Goal: Information Seeking & Learning: Learn about a topic

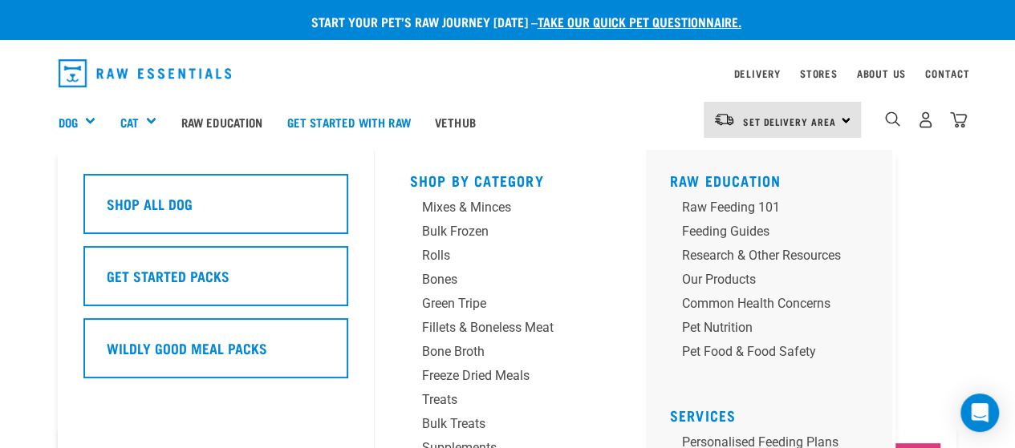
click at [79, 120] on div "Dog" at bounding box center [84, 122] width 50 height 64
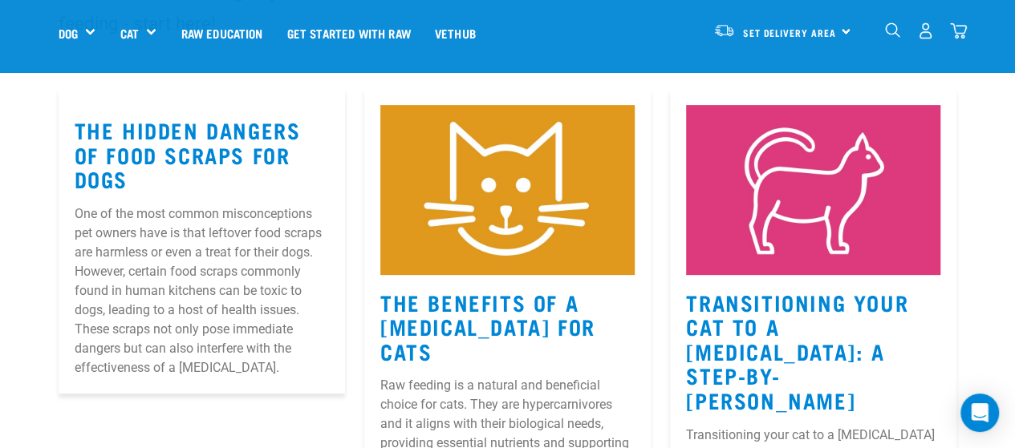
scroll to position [229, 0]
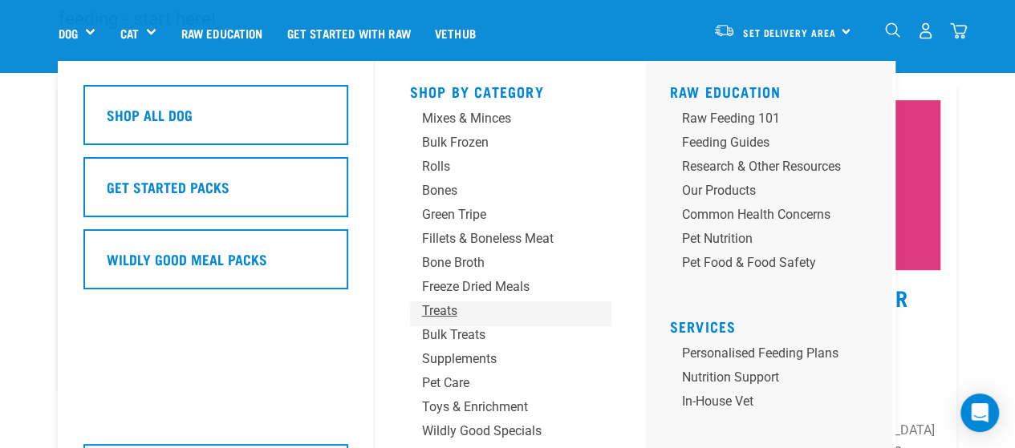
click at [444, 312] on div "Treats" at bounding box center [497, 311] width 150 height 19
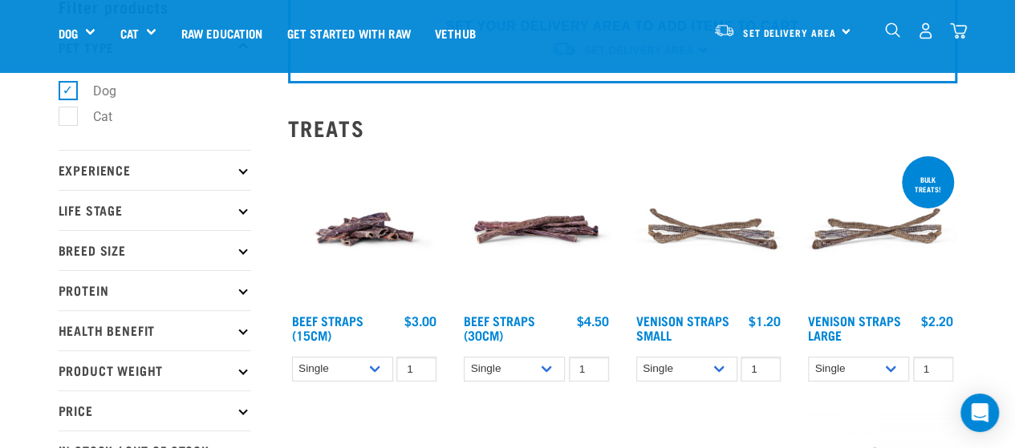
scroll to position [106, 0]
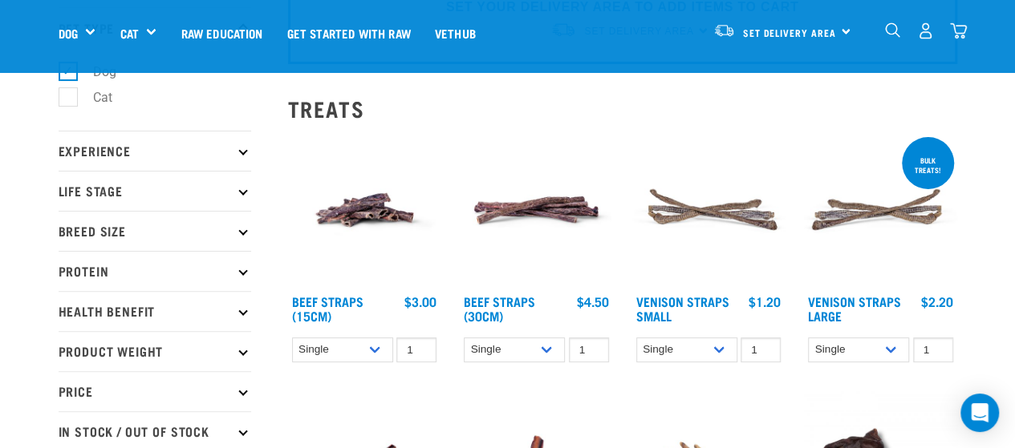
click at [175, 188] on p "Life Stage" at bounding box center [155, 191] width 193 height 40
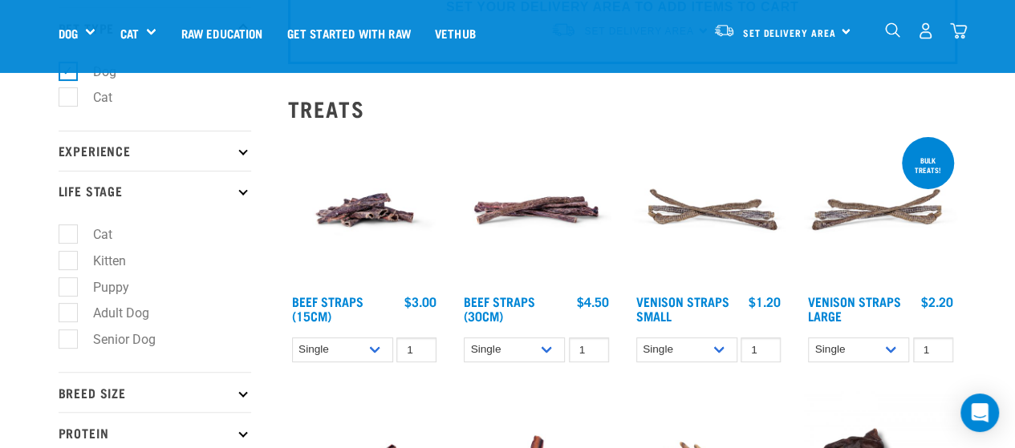
click at [67, 286] on label "Puppy" at bounding box center [101, 288] width 68 height 20
click at [67, 286] on input "Puppy" at bounding box center [64, 284] width 10 height 10
checkbox input "true"
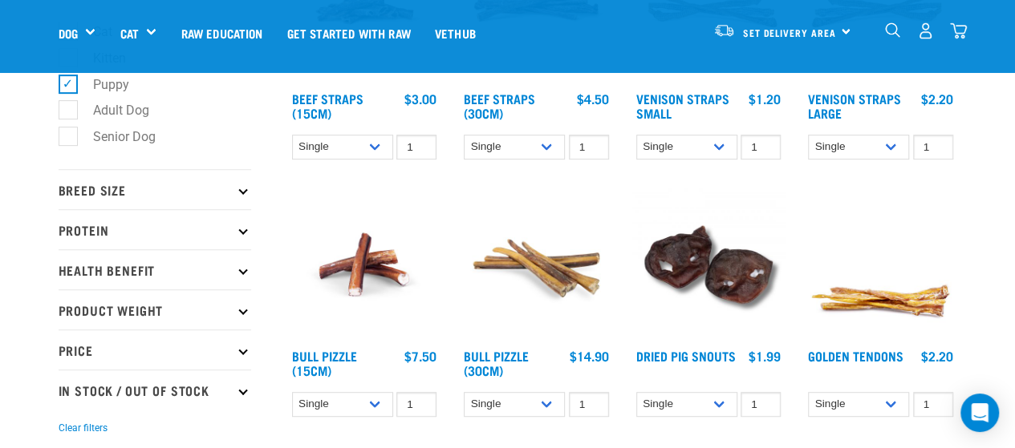
scroll to position [332, 0]
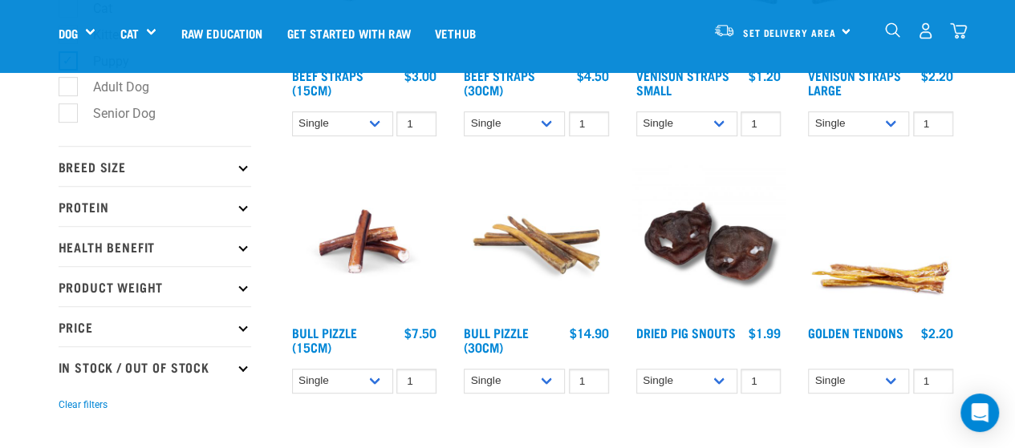
click at [178, 171] on p "Breed Size" at bounding box center [155, 166] width 193 height 40
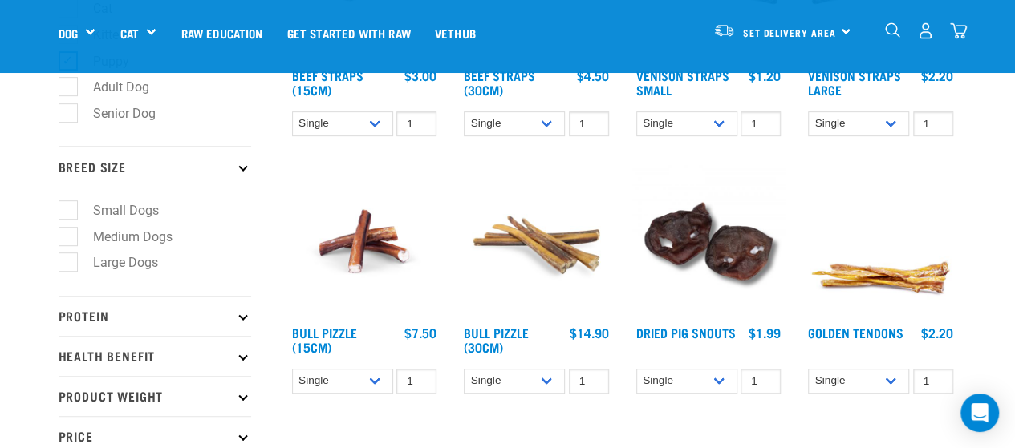
click at [69, 241] on label "Medium Dogs" at bounding box center [122, 237] width 111 height 20
click at [69, 239] on input "Medium Dogs" at bounding box center [64, 234] width 10 height 10
checkbox input "true"
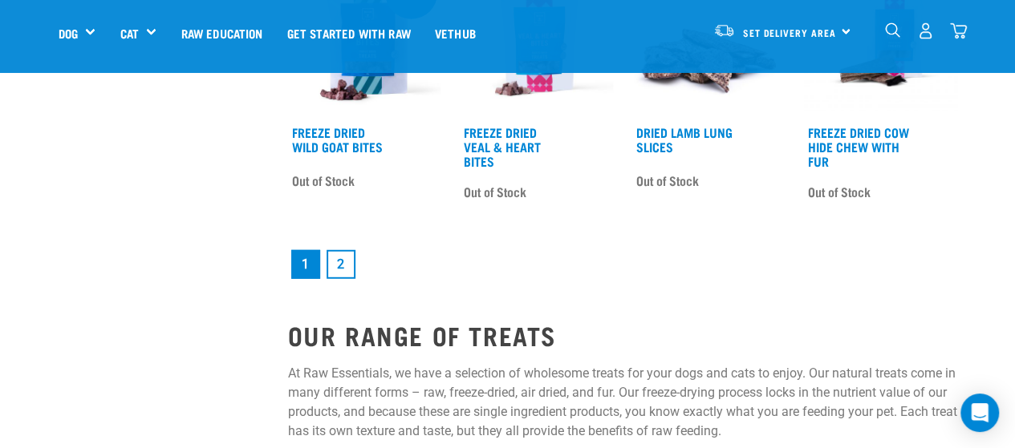
scroll to position [2120, 0]
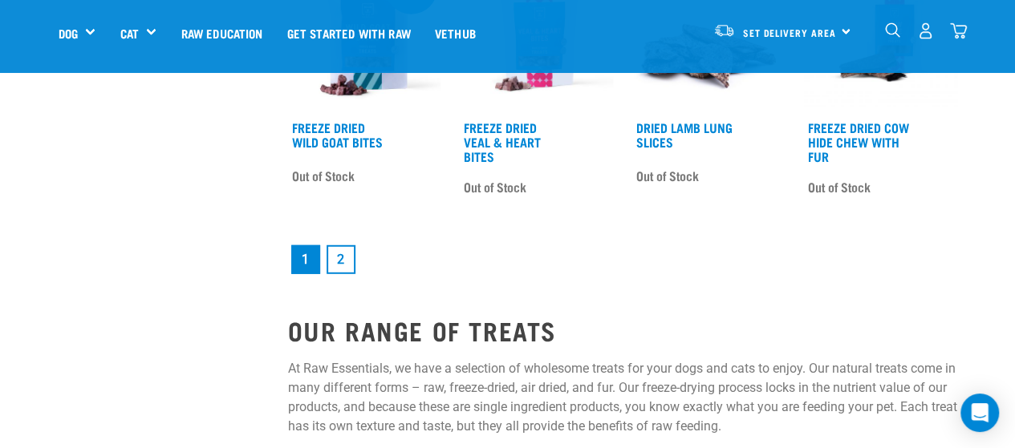
click at [345, 245] on link "2" at bounding box center [340, 259] width 29 height 29
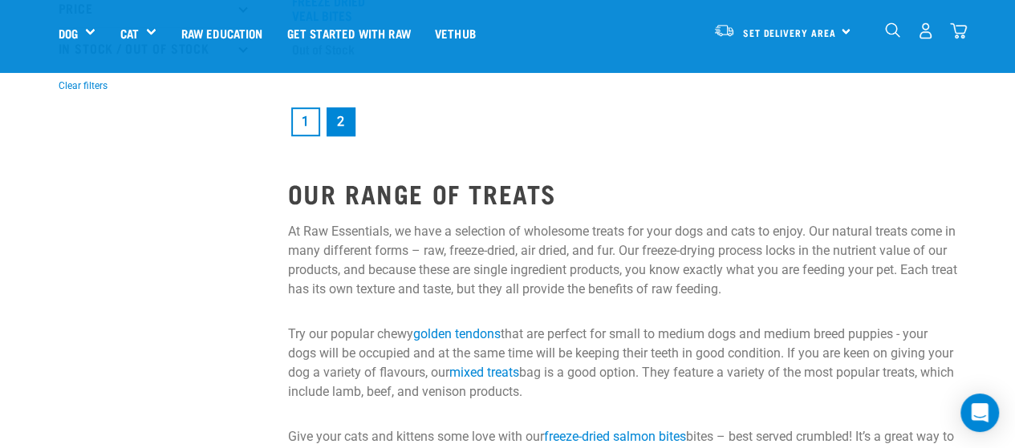
scroll to position [282, 0]
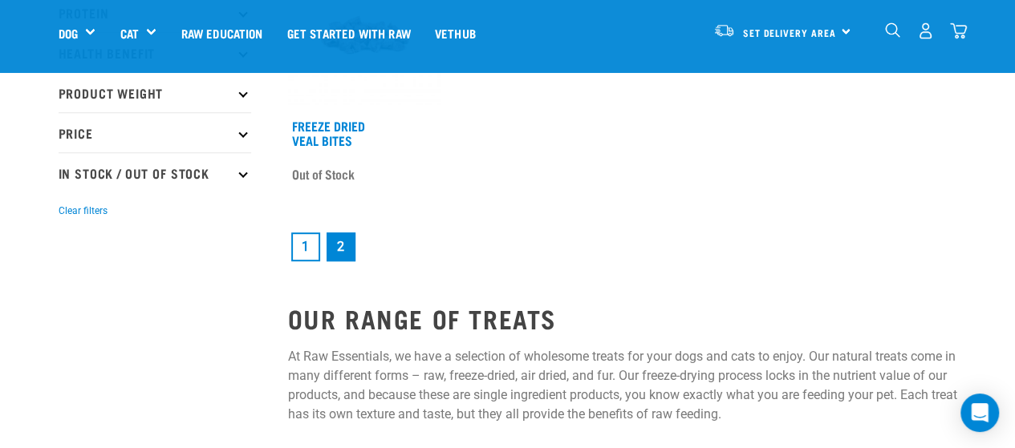
click at [308, 243] on link "1" at bounding box center [305, 247] width 29 height 29
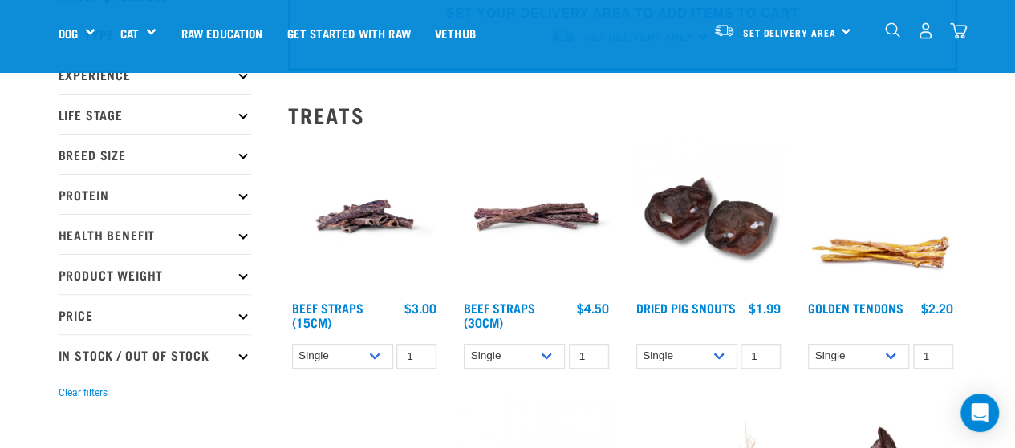
scroll to position [104, 0]
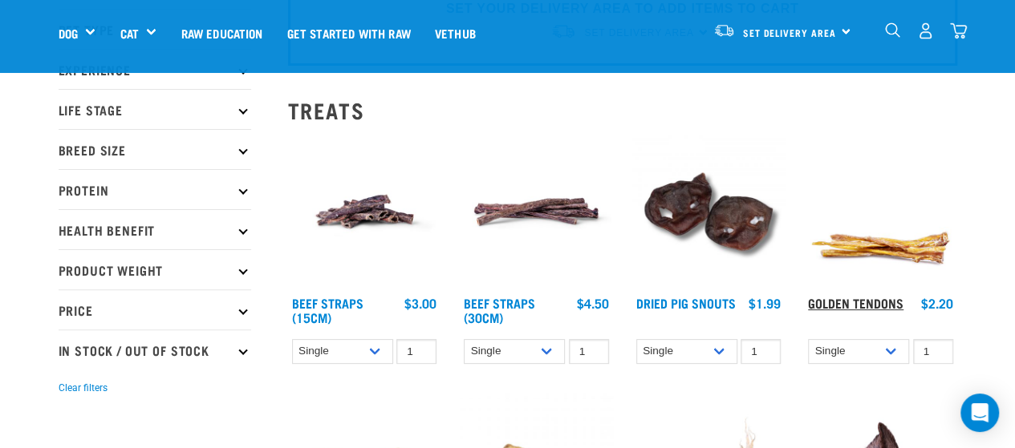
click at [866, 306] on link "Golden Tendons" at bounding box center [855, 302] width 95 height 7
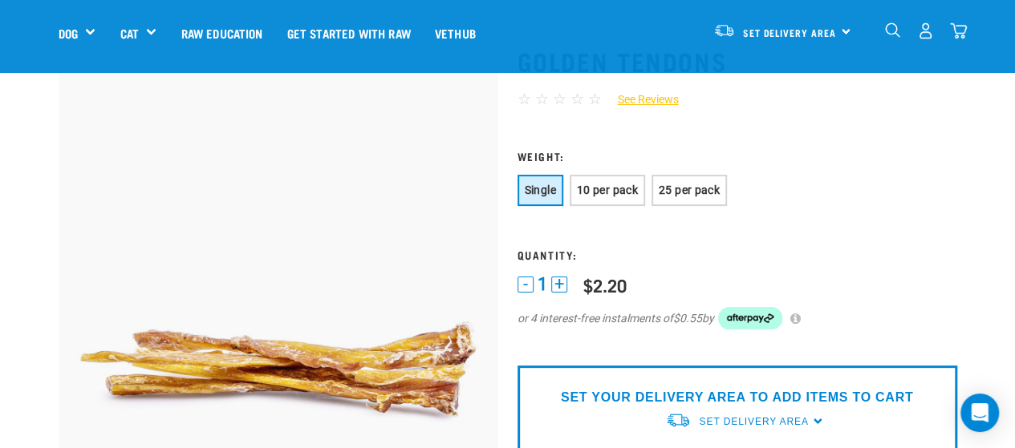
scroll to position [81, 0]
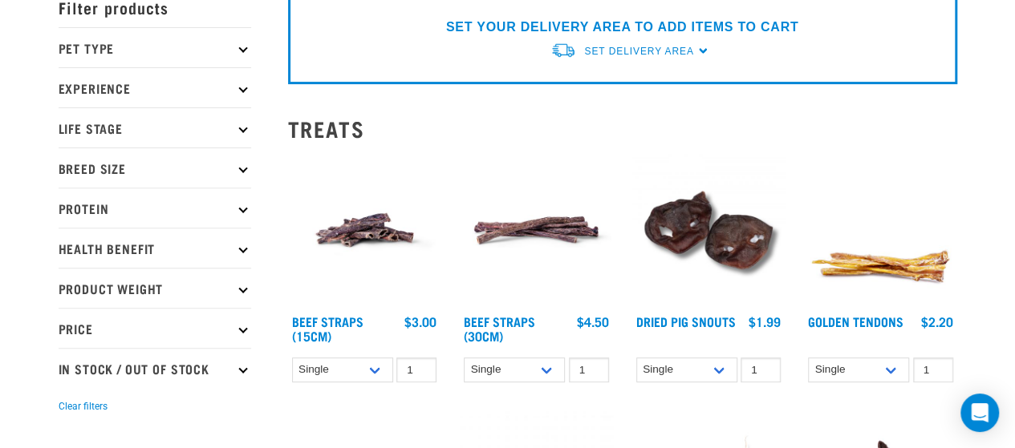
click at [375, 229] on img at bounding box center [364, 230] width 153 height 153
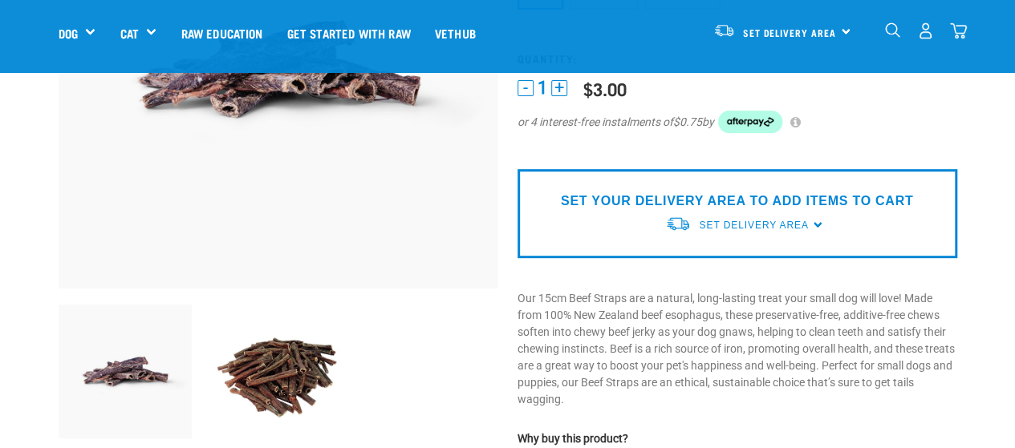
scroll to position [289, 0]
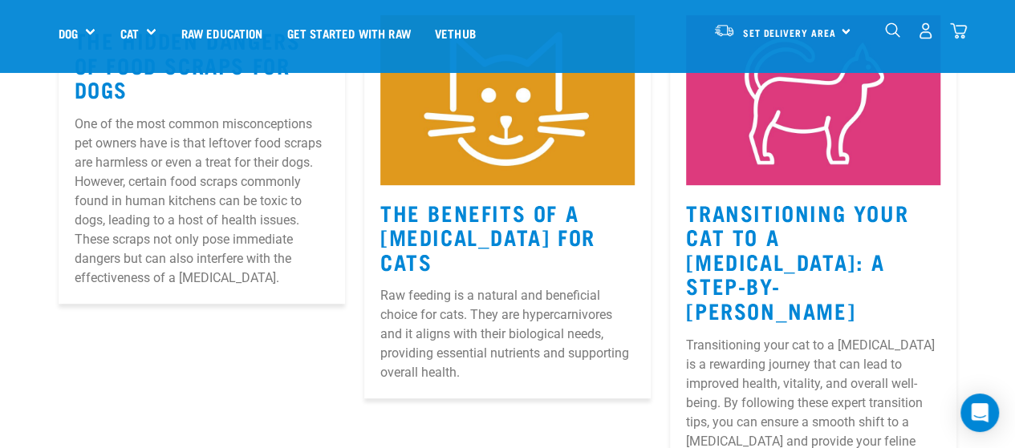
scroll to position [319, 0]
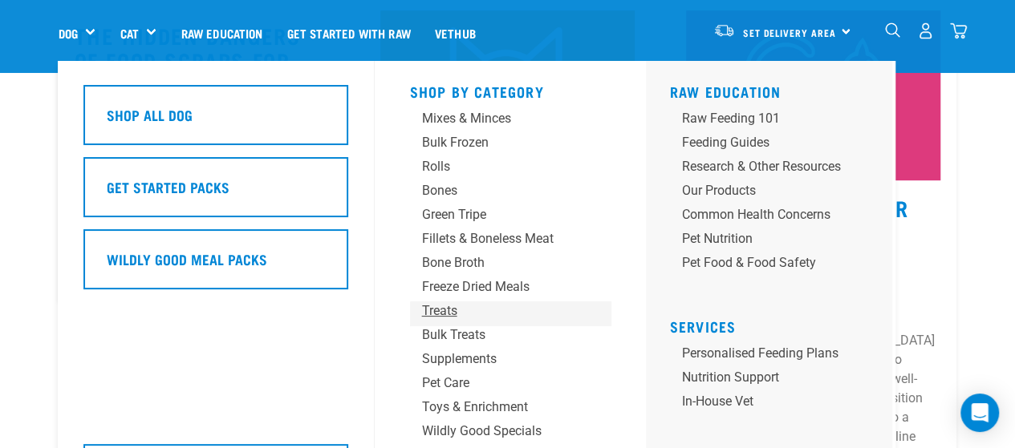
click at [451, 311] on div "Treats" at bounding box center [497, 311] width 150 height 19
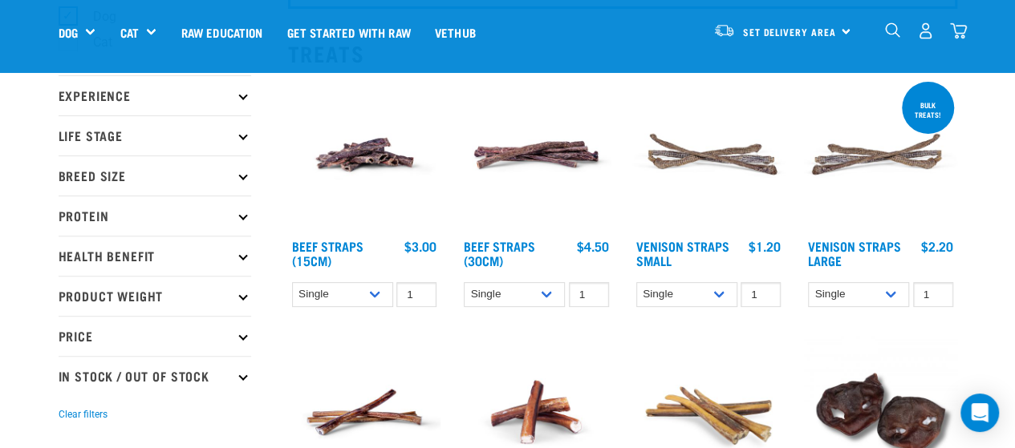
scroll to position [170, 0]
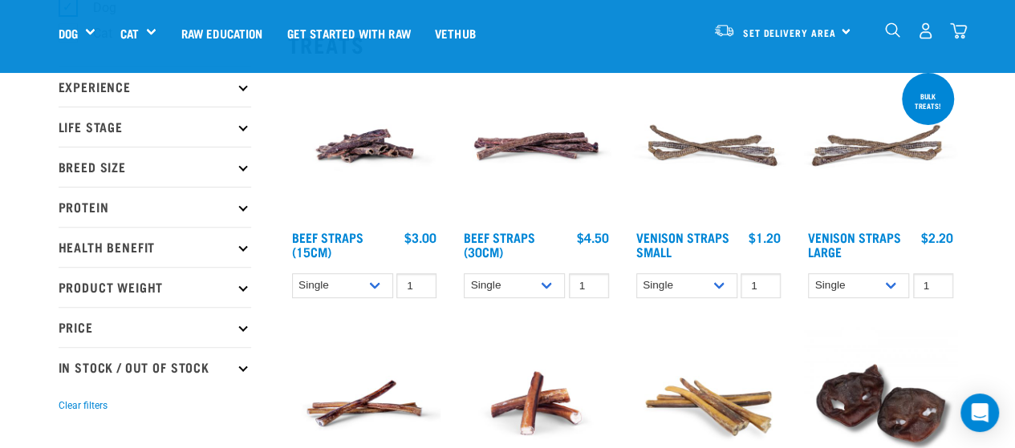
click at [138, 86] on p "Experience" at bounding box center [155, 87] width 193 height 40
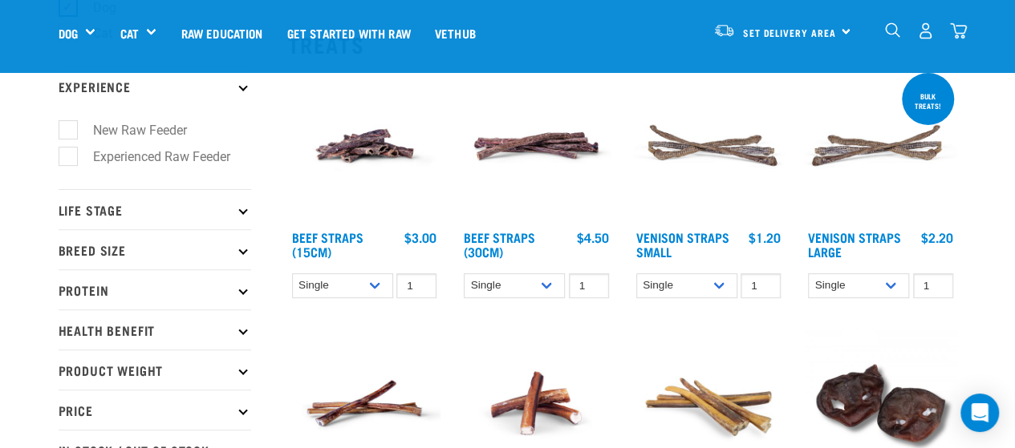
click at [74, 160] on label "Experienced Raw Feeder" at bounding box center [151, 157] width 169 height 20
click at [69, 159] on input "Experienced Raw Feeder" at bounding box center [64, 153] width 10 height 10
checkbox input "true"
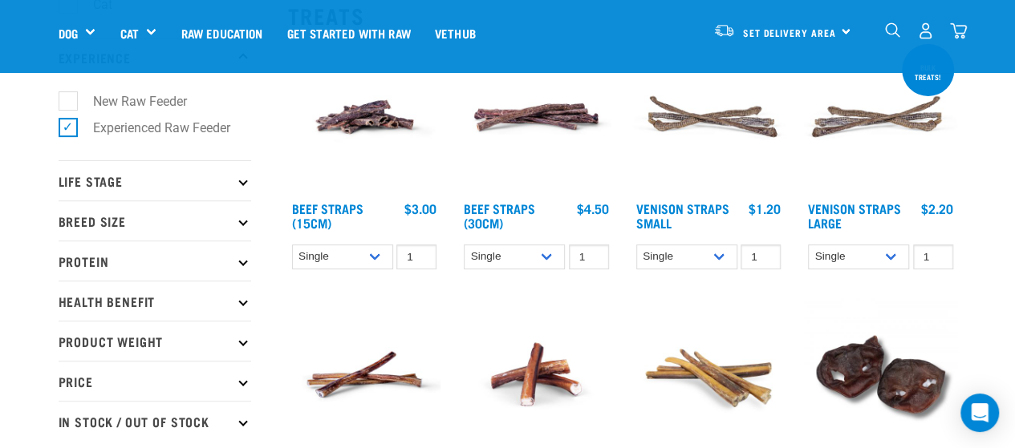
scroll to position [204, 0]
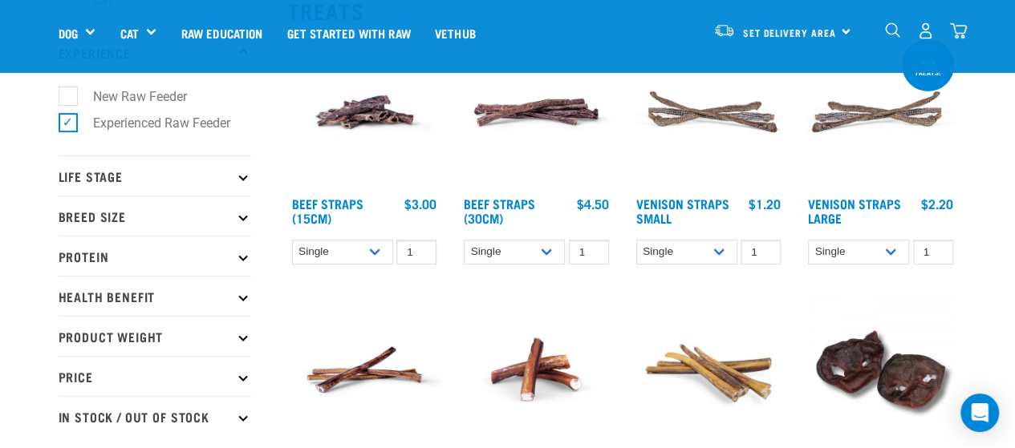
click at [136, 182] on p "Life Stage" at bounding box center [155, 176] width 193 height 40
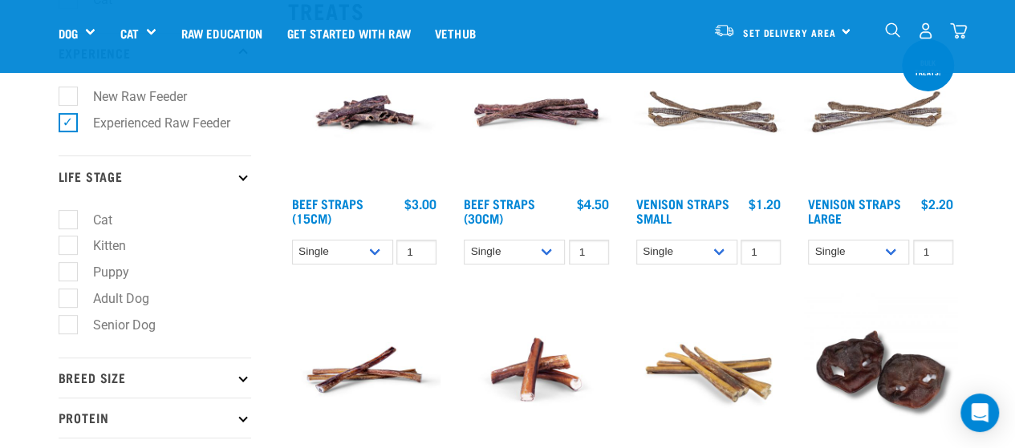
click at [71, 302] on label "Adult Dog" at bounding box center [111, 299] width 88 height 20
click at [69, 301] on input "Adult Dog" at bounding box center [64, 295] width 10 height 10
checkbox input "true"
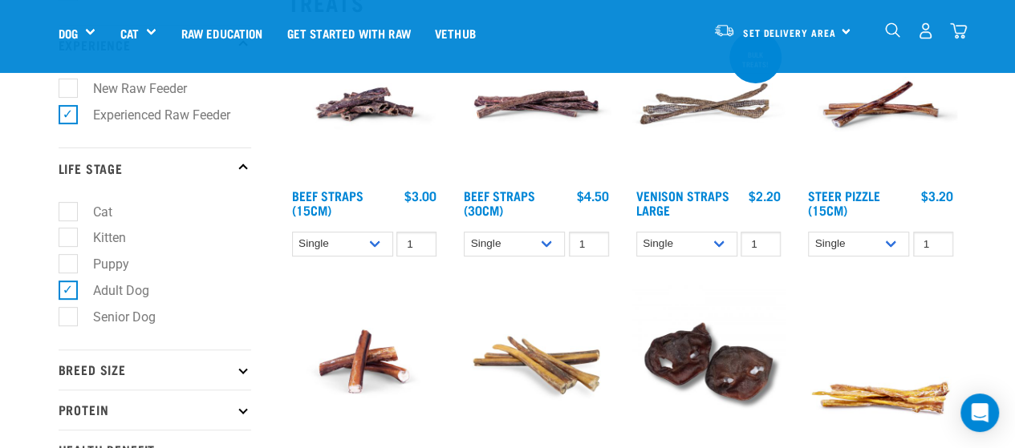
scroll to position [221, 0]
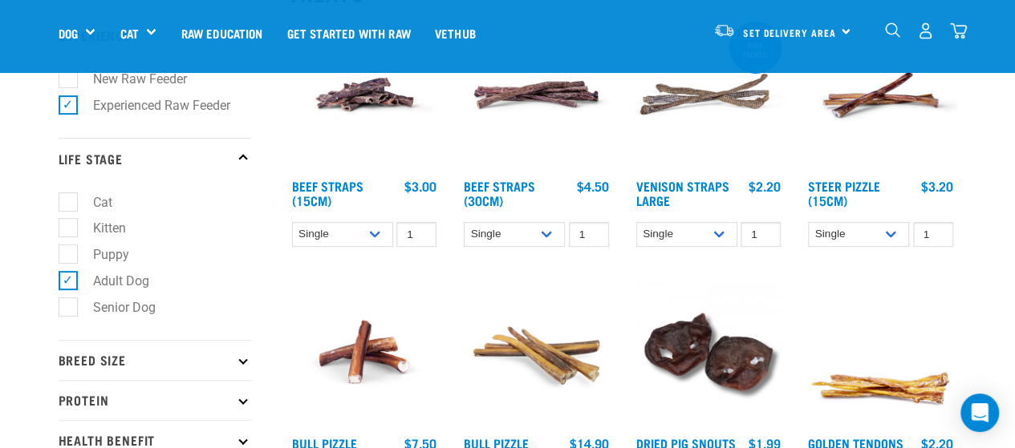
click at [71, 256] on label "Puppy" at bounding box center [101, 255] width 68 height 20
click at [69, 256] on input "Puppy" at bounding box center [64, 252] width 10 height 10
checkbox input "true"
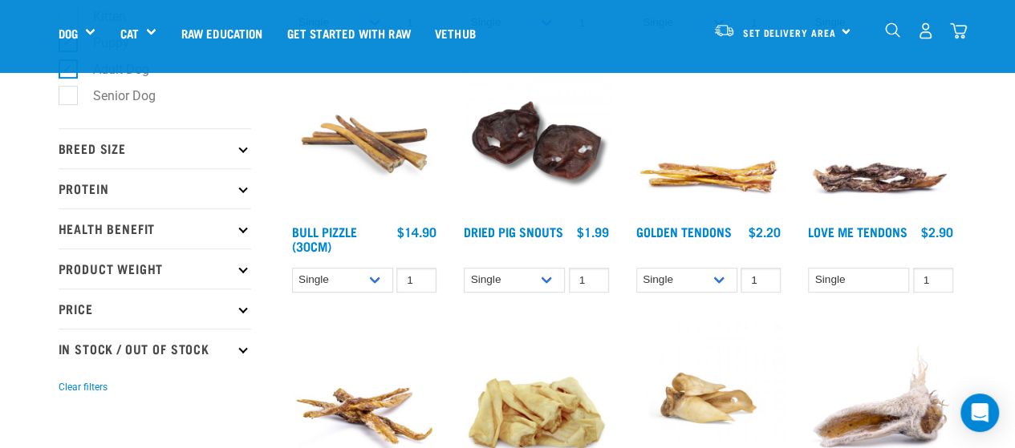
scroll to position [452, 0]
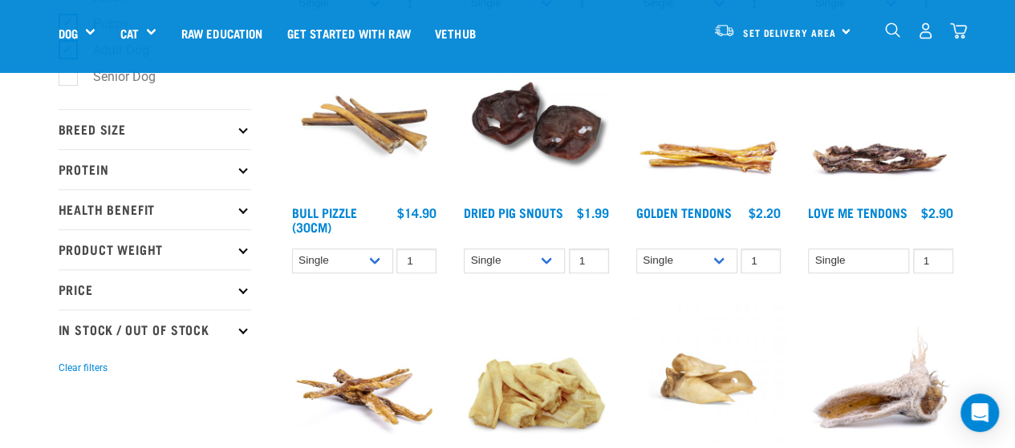
drag, startPoint x: 193, startPoint y: 135, endPoint x: 176, endPoint y: 148, distance: 22.3
click at [193, 136] on p "Breed Size" at bounding box center [155, 129] width 193 height 40
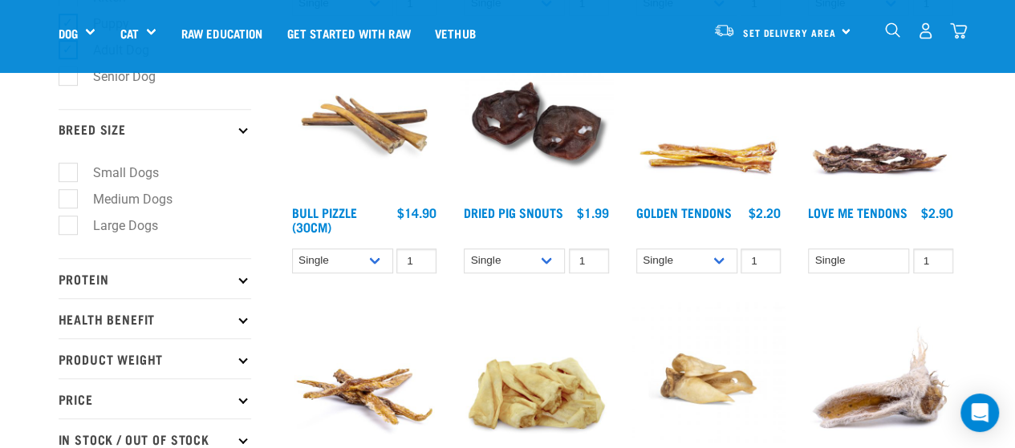
click at [67, 205] on label "Medium Dogs" at bounding box center [122, 199] width 111 height 20
click at [67, 202] on input "Medium Dogs" at bounding box center [64, 197] width 10 height 10
checkbox input "true"
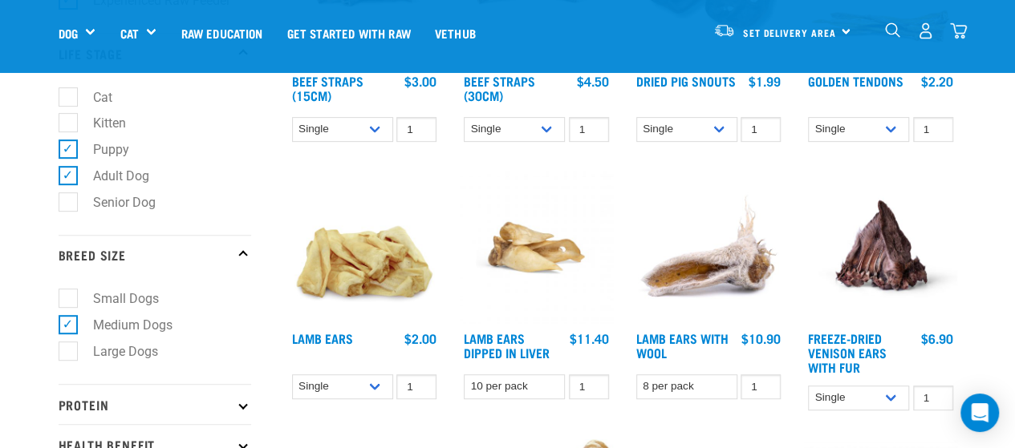
scroll to position [503, 0]
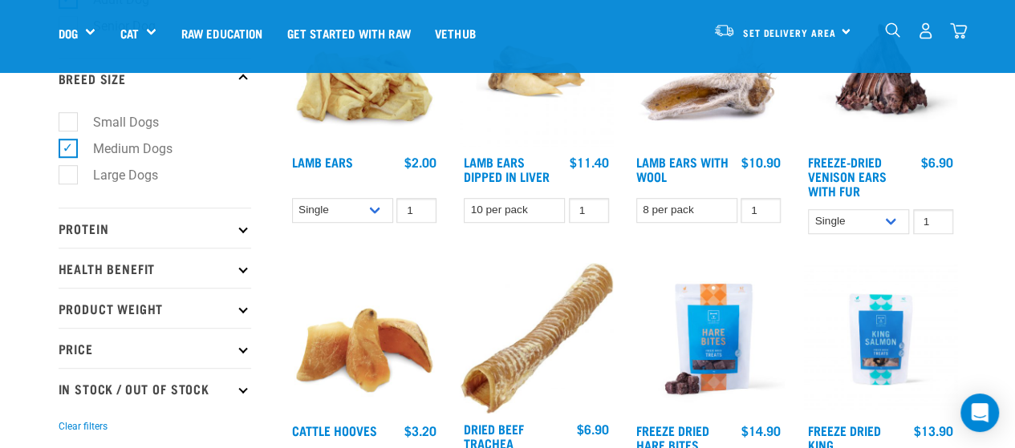
click at [215, 219] on p "Protein" at bounding box center [155, 228] width 193 height 40
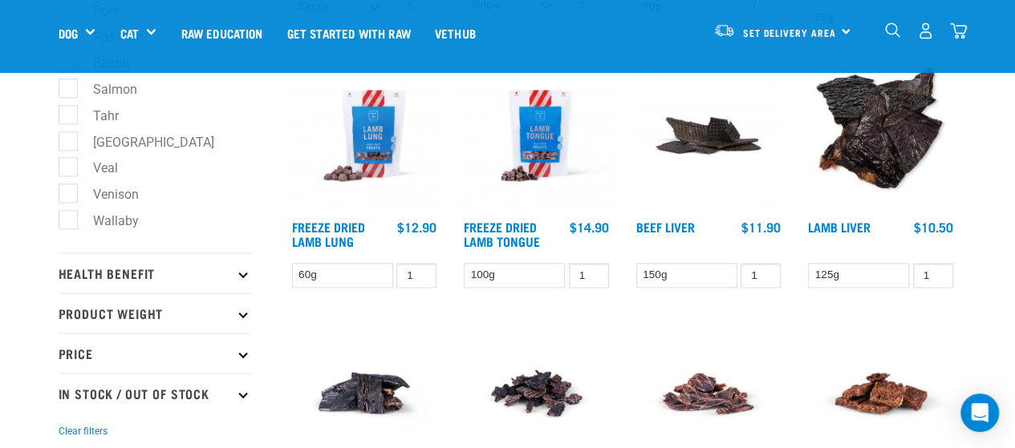
scroll to position [989, 0]
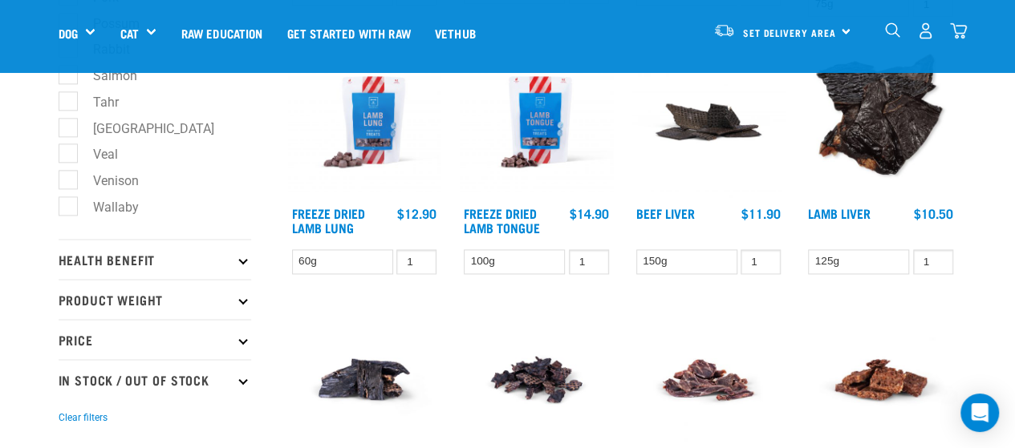
click at [125, 279] on p "Health Benefit" at bounding box center [155, 259] width 193 height 40
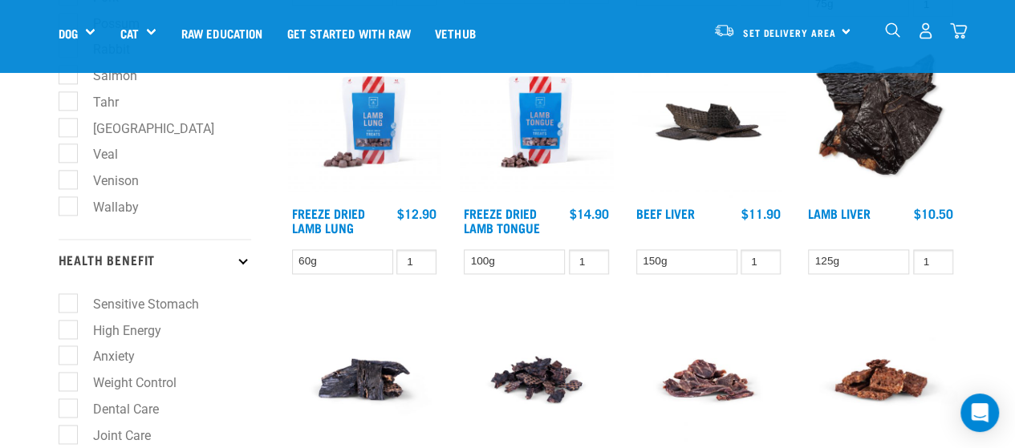
click at [69, 336] on label "High Energy" at bounding box center [117, 330] width 100 height 20
click at [69, 332] on input "High Energy" at bounding box center [64, 327] width 10 height 10
checkbox input "true"
click at [67, 366] on label "Anxiety" at bounding box center [104, 356] width 74 height 20
click at [66, 359] on input "Anxiety" at bounding box center [64, 353] width 10 height 10
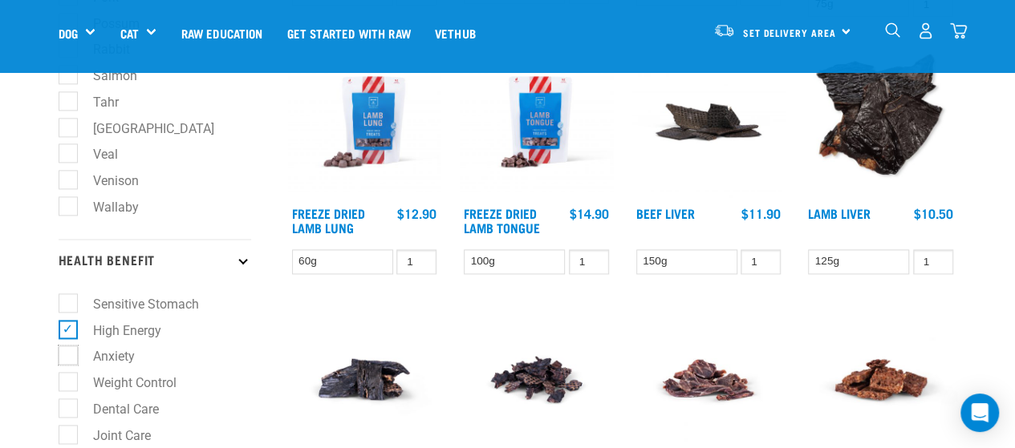
checkbox input "true"
click at [67, 416] on label "Dental Care" at bounding box center [116, 409] width 98 height 20
click at [67, 411] on input "Dental Care" at bounding box center [64, 405] width 10 height 10
checkbox input "true"
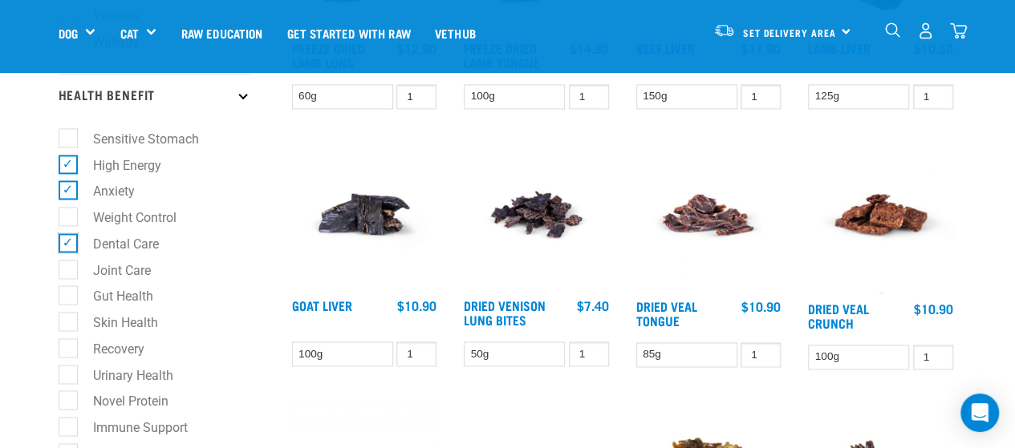
scroll to position [1205, 0]
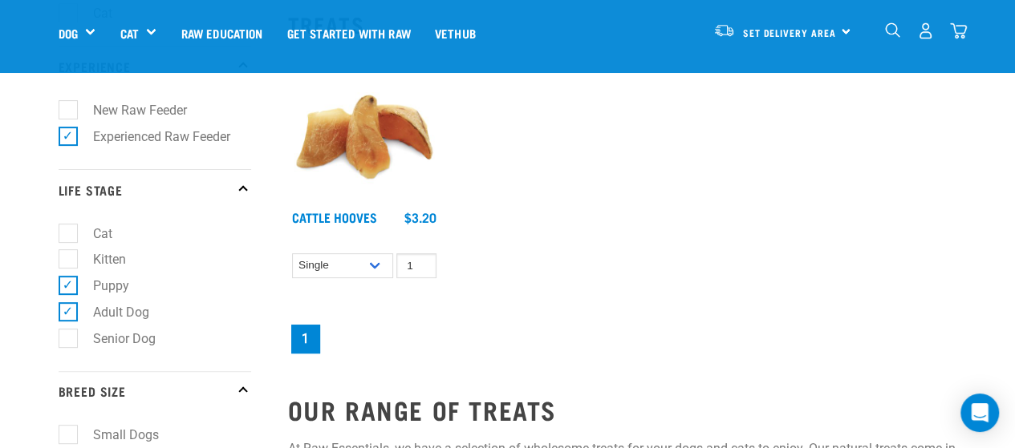
scroll to position [204, 0]
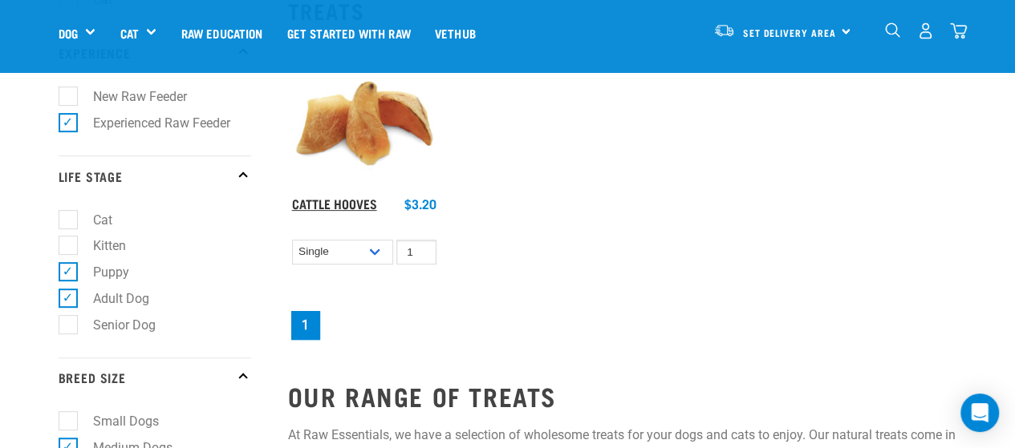
click at [358, 202] on link "Cattle Hooves" at bounding box center [334, 203] width 85 height 7
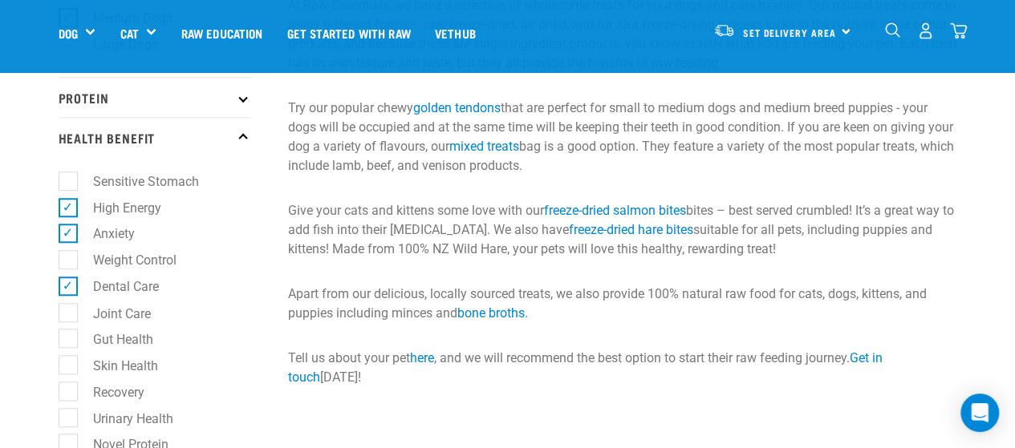
scroll to position [637, 0]
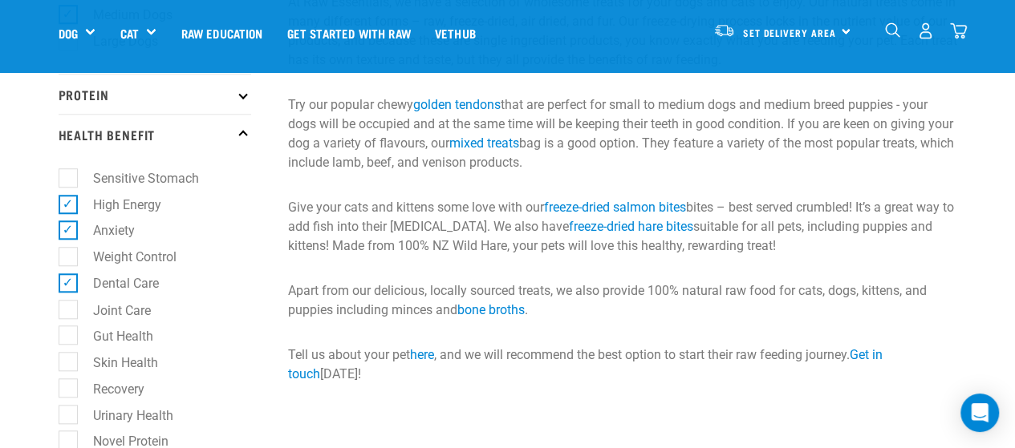
click at [69, 233] on label "Anxiety" at bounding box center [104, 231] width 74 height 20
click at [69, 233] on input "Anxiety" at bounding box center [64, 228] width 10 height 10
checkbox input "false"
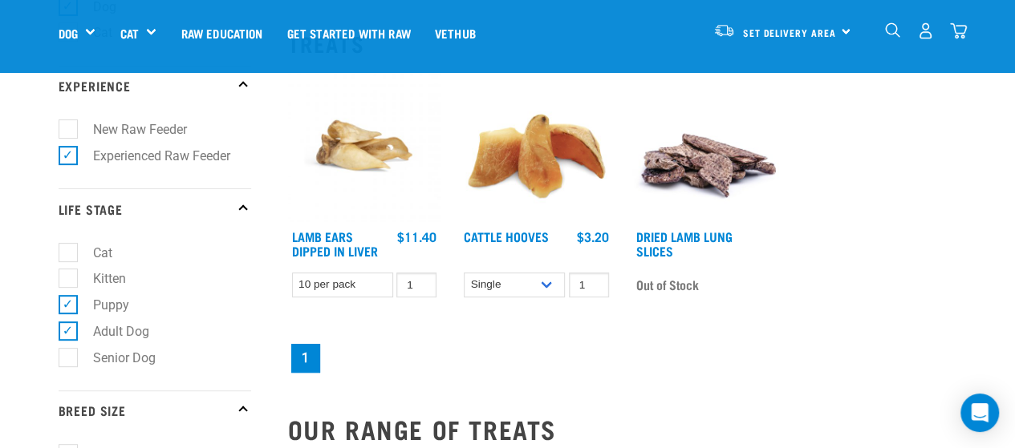
scroll to position [173, 0]
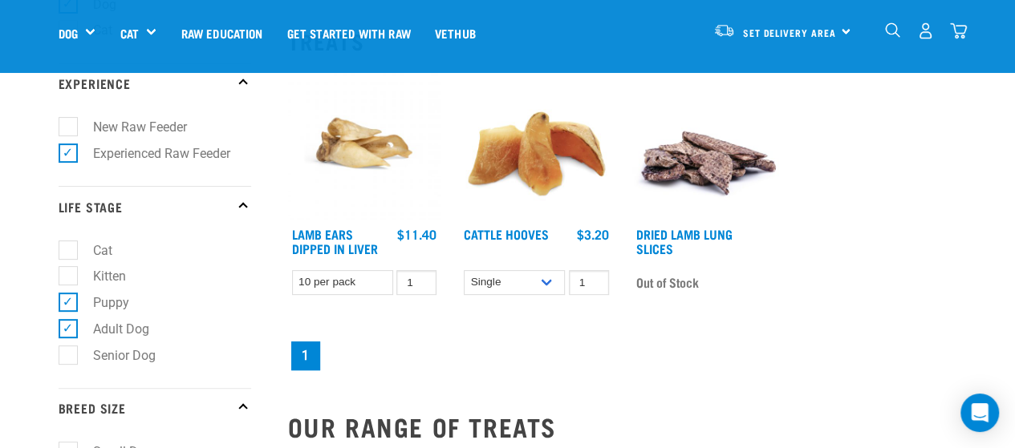
click at [70, 334] on label "Adult Dog" at bounding box center [111, 329] width 88 height 20
click at [69, 331] on input "Adult Dog" at bounding box center [64, 326] width 10 height 10
checkbox input "false"
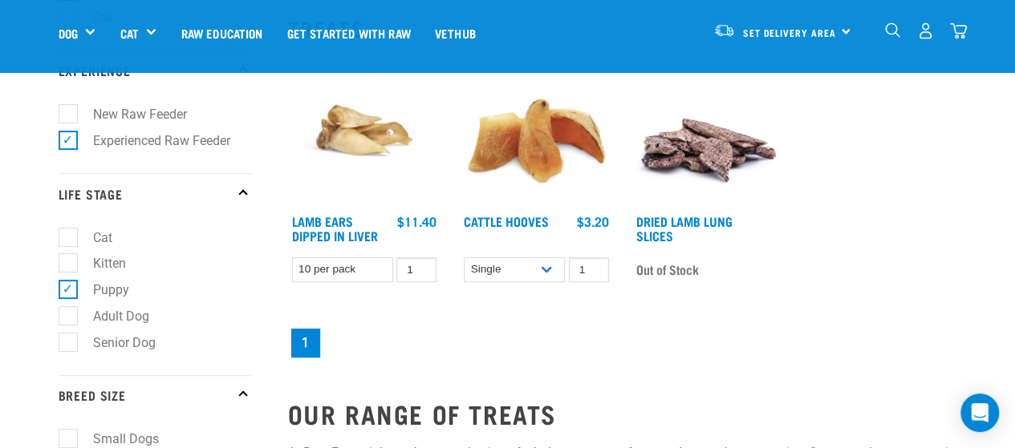
scroll to position [194, 0]
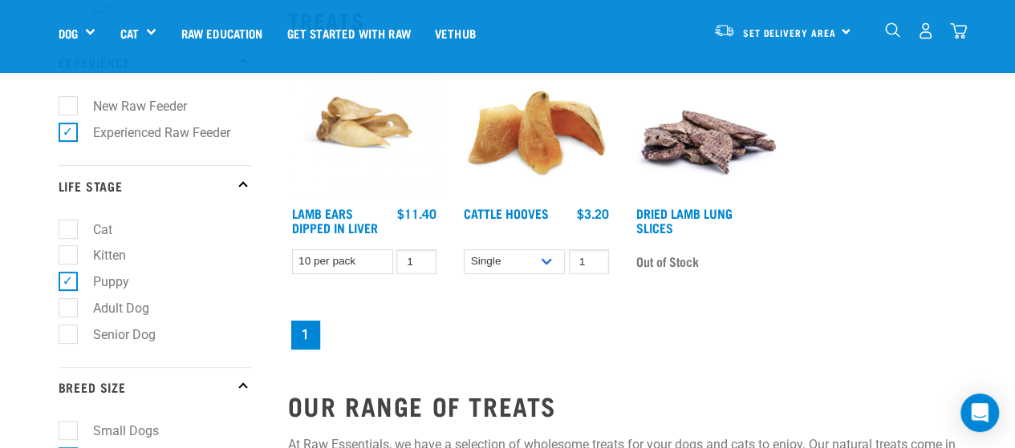
click at [71, 309] on label "Adult Dog" at bounding box center [111, 308] width 88 height 20
click at [69, 309] on input "Adult Dog" at bounding box center [64, 305] width 10 height 10
checkbox input "true"
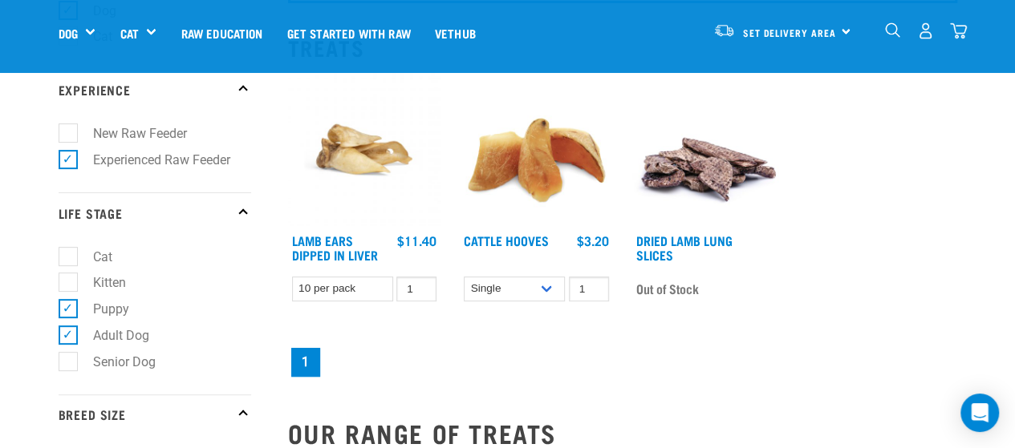
scroll to position [181, 0]
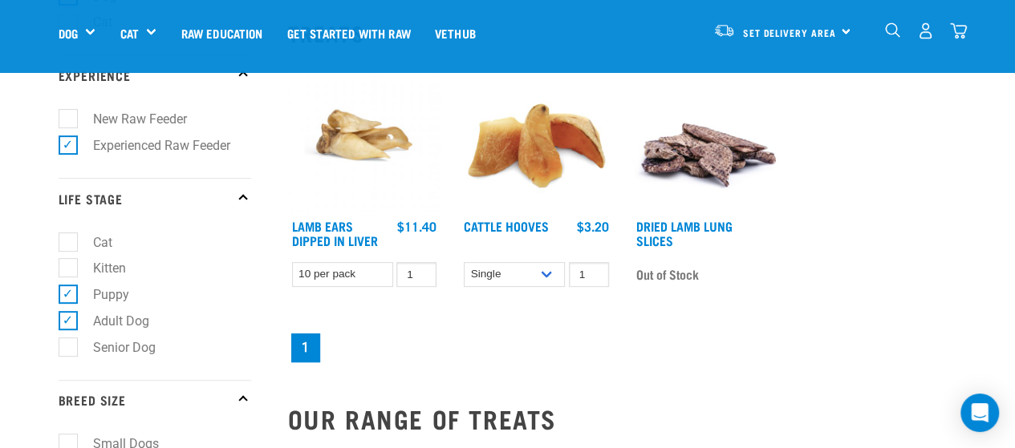
click at [523, 172] on img at bounding box center [536, 135] width 153 height 153
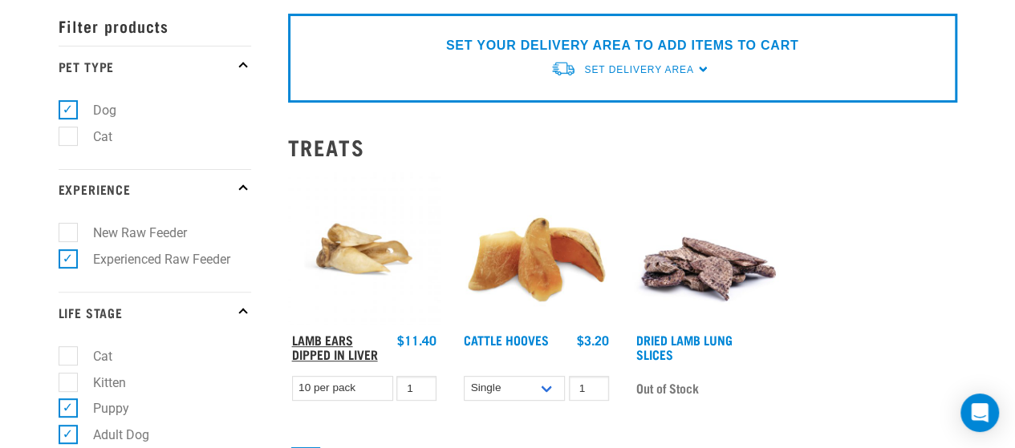
click at [325, 339] on link "Lamb Ears Dipped in Liver" at bounding box center [335, 347] width 86 height 22
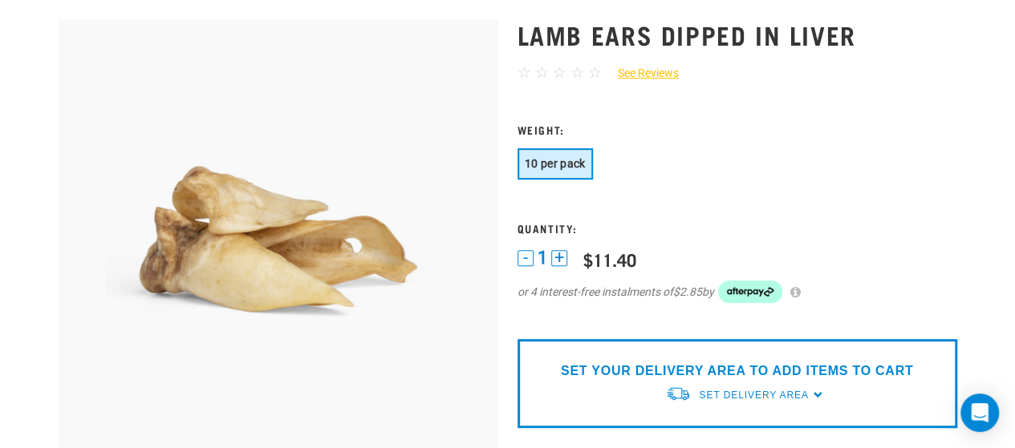
scroll to position [242, 0]
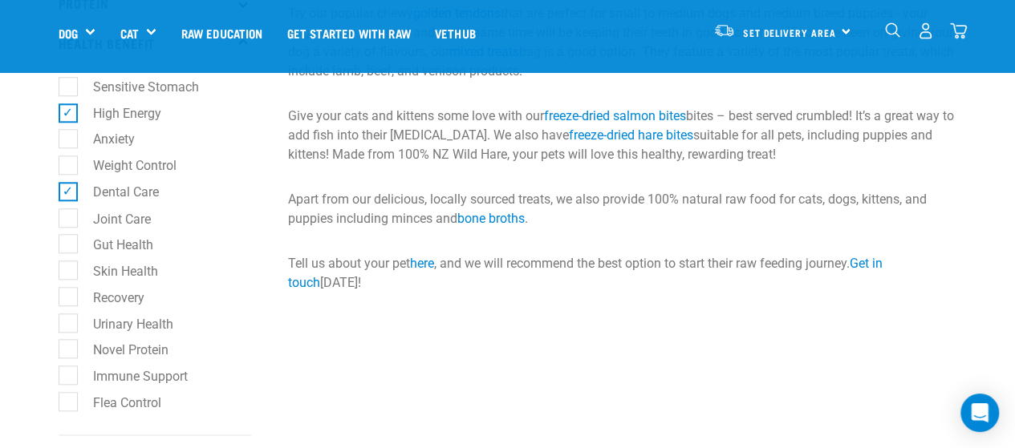
scroll to position [633, 0]
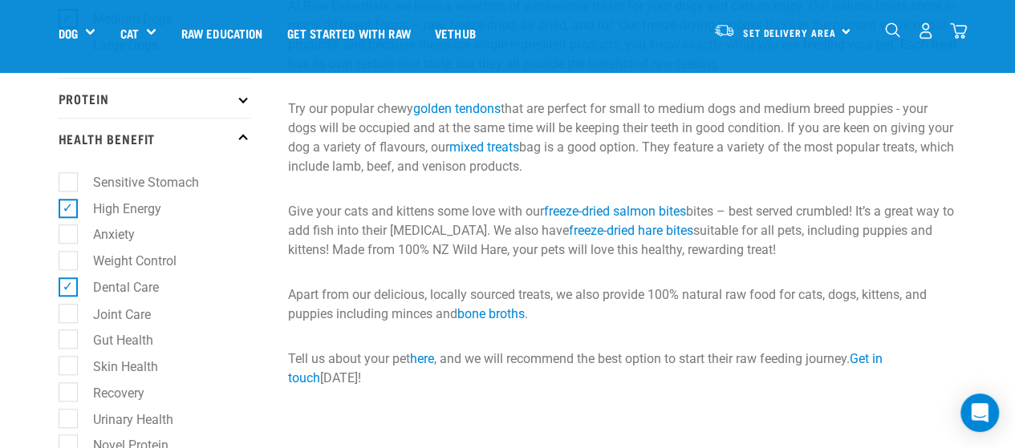
click at [70, 210] on label "High Energy" at bounding box center [117, 209] width 100 height 20
click at [69, 210] on input "High Energy" at bounding box center [64, 206] width 10 height 10
checkbox input "false"
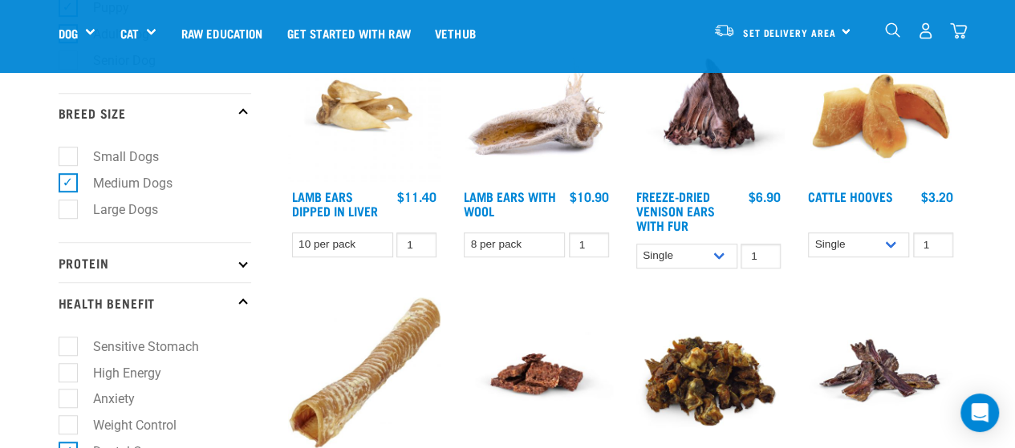
scroll to position [270, 0]
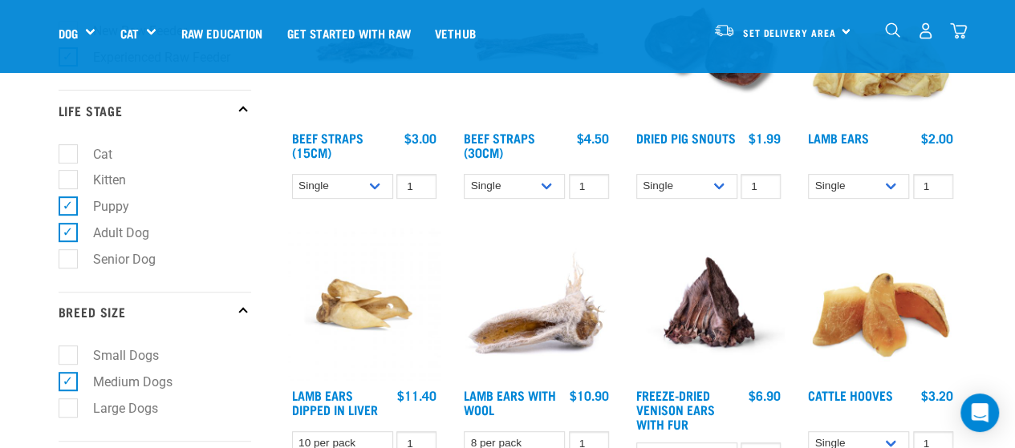
click at [67, 209] on label "Puppy" at bounding box center [101, 207] width 68 height 20
click at [67, 209] on input "Puppy" at bounding box center [64, 204] width 10 height 10
checkbox input "false"
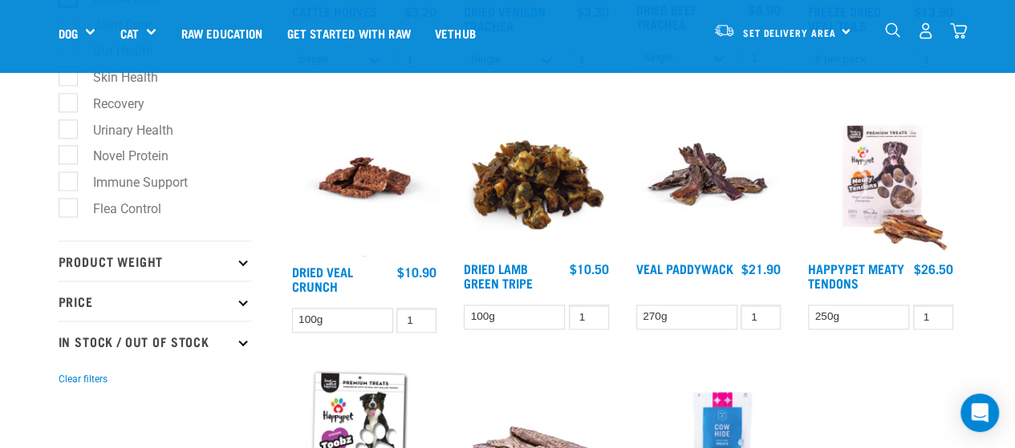
scroll to position [918, 0]
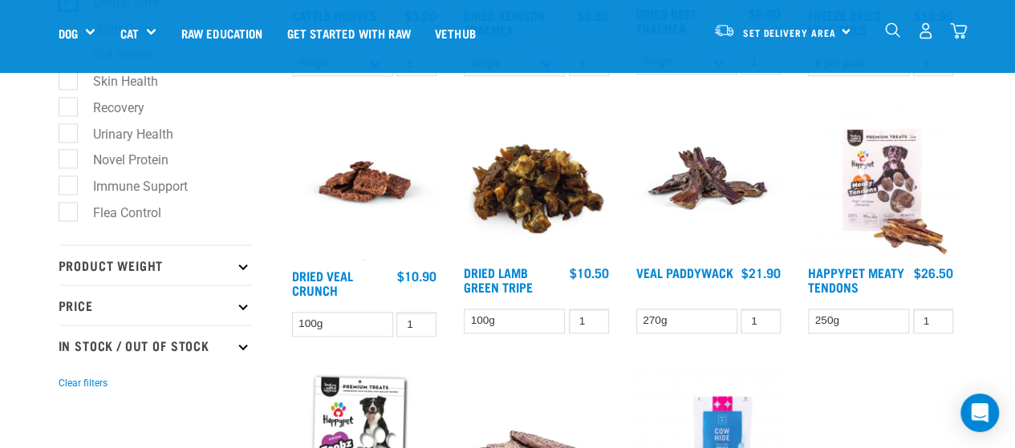
click at [887, 208] on img at bounding box center [880, 181] width 153 height 153
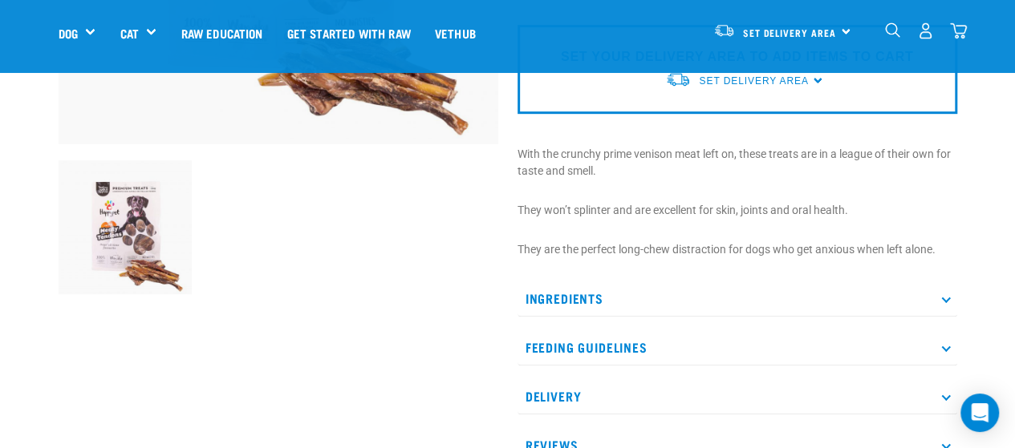
scroll to position [409, 0]
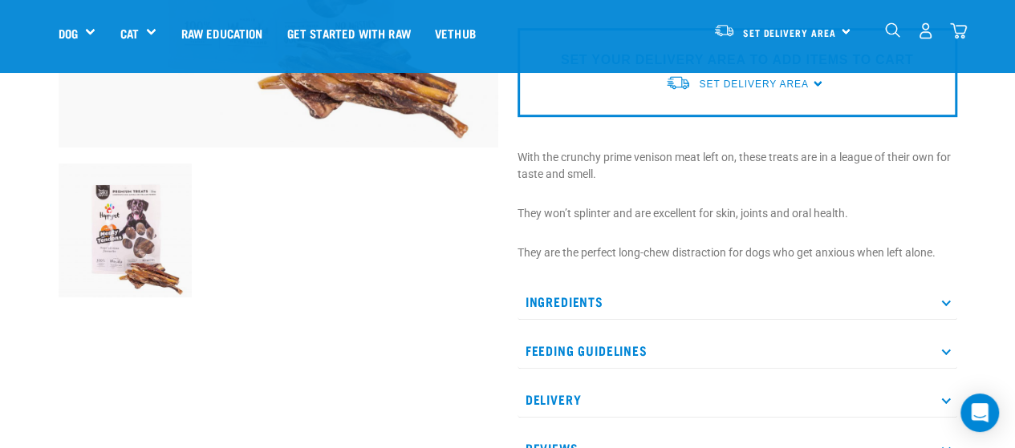
drag, startPoint x: 1018, startPoint y: 31, endPoint x: 1019, endPoint y: 120, distance: 89.0
click at [626, 298] on p "Ingredients" at bounding box center [737, 302] width 440 height 36
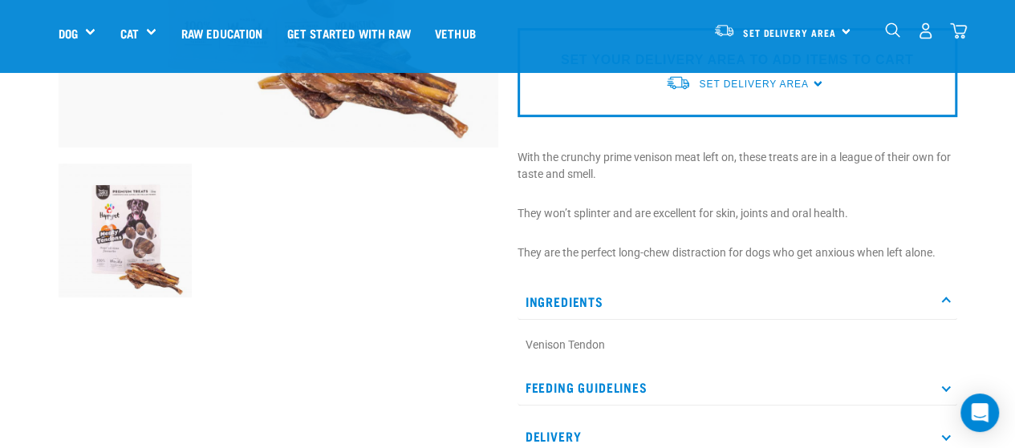
click at [606, 385] on p "Feeding Guidelines" at bounding box center [737, 388] width 440 height 36
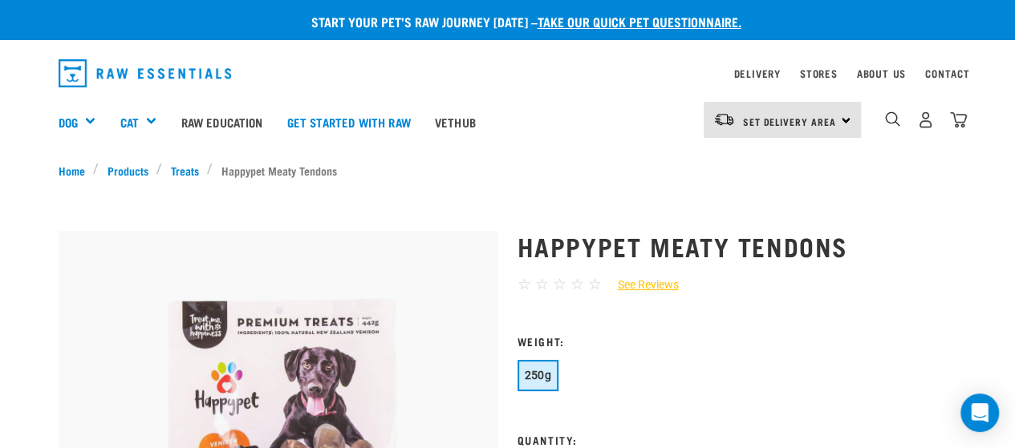
scroll to position [31, 0]
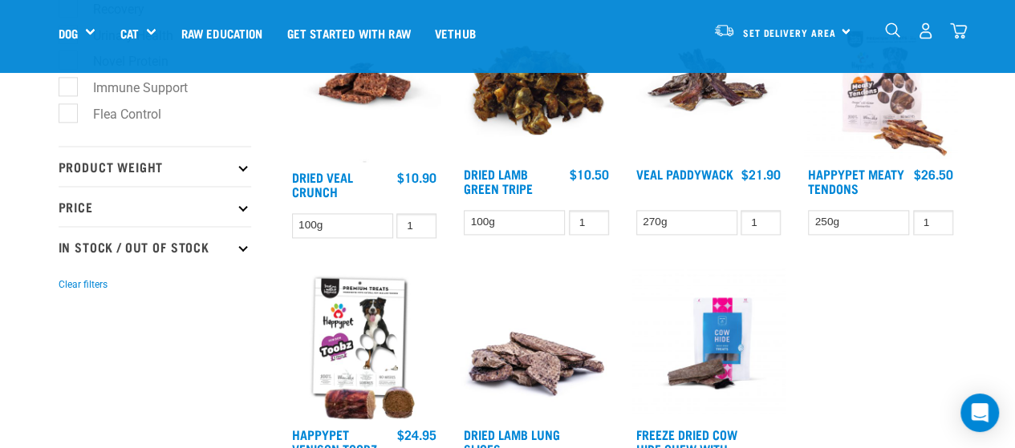
scroll to position [999, 0]
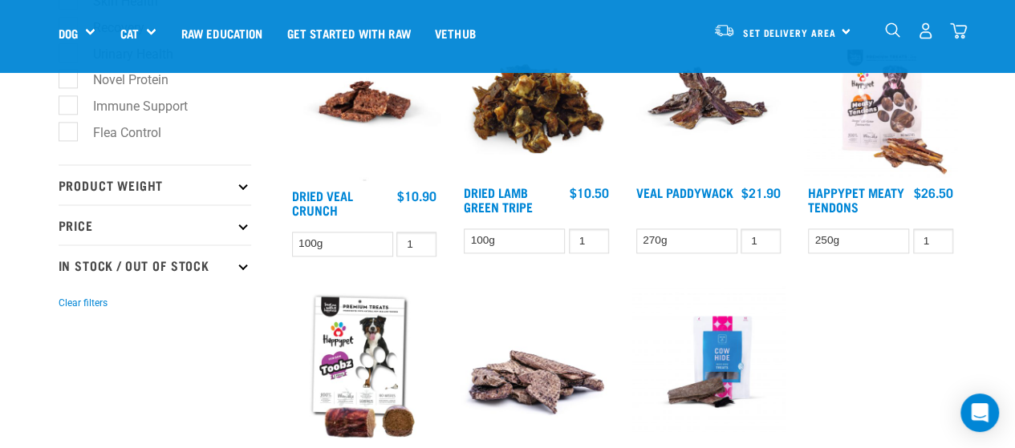
click at [884, 108] on img at bounding box center [880, 101] width 153 height 153
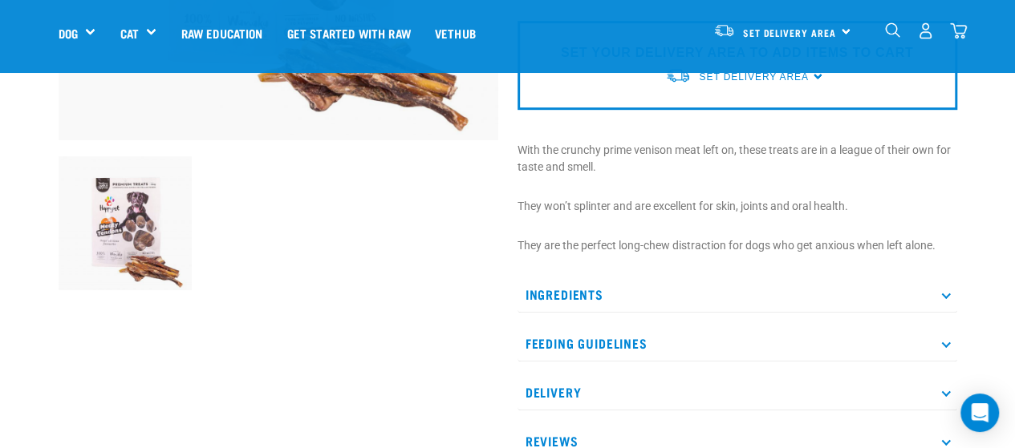
scroll to position [481, 0]
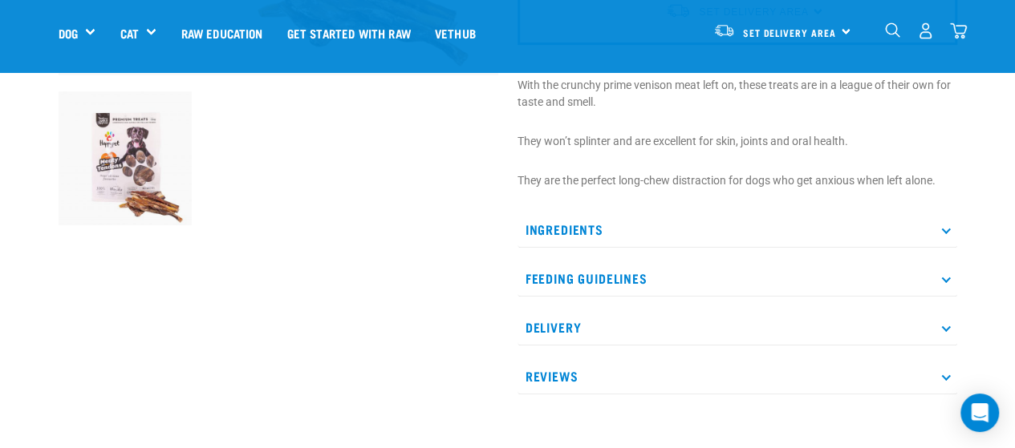
drag, startPoint x: 1020, startPoint y: 42, endPoint x: 1020, endPoint y: 142, distance: 100.3
click at [669, 232] on p "Ingredients" at bounding box center [737, 230] width 440 height 36
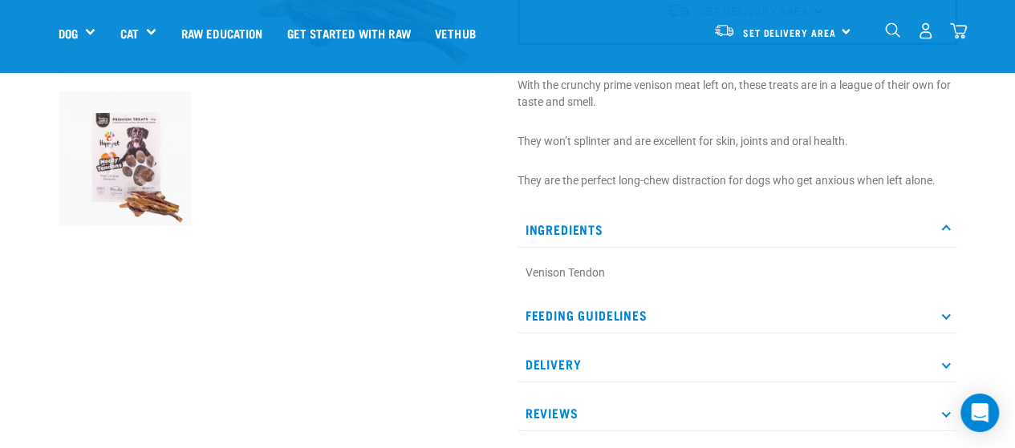
click at [618, 315] on p "Feeding Guidelines" at bounding box center [737, 316] width 440 height 36
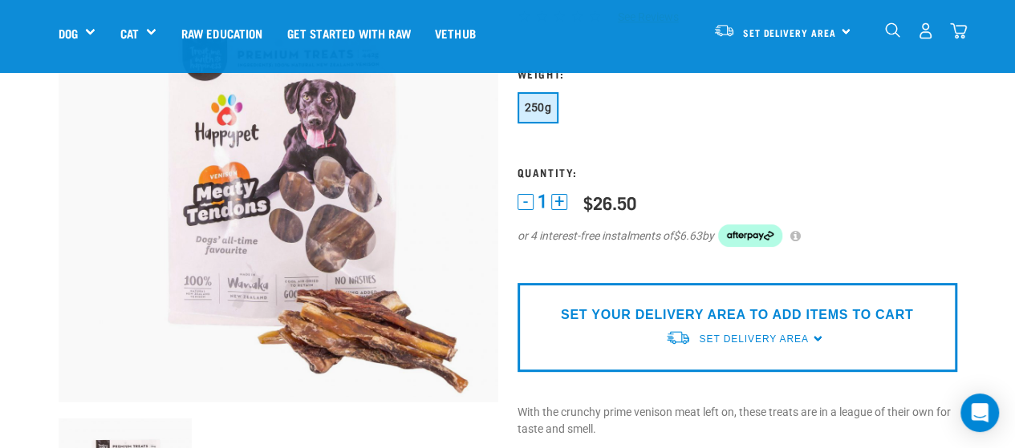
scroll to position [45, 0]
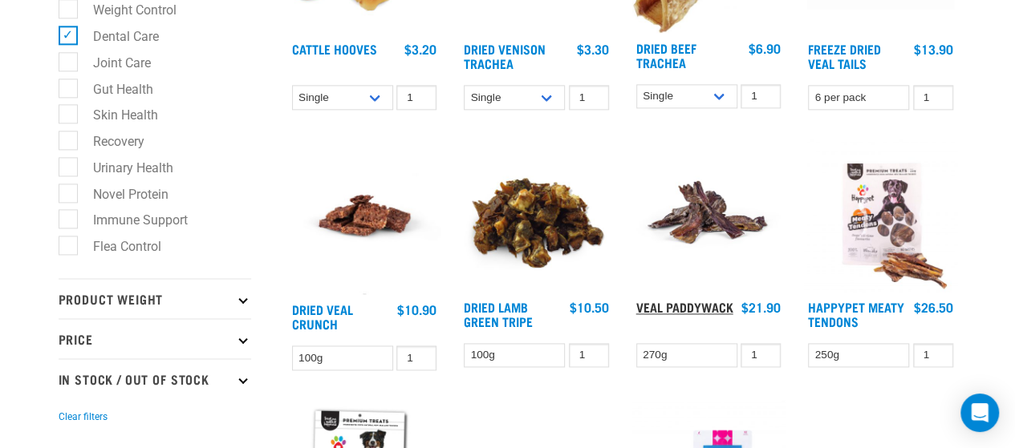
click at [701, 309] on link "Veal Paddywack" at bounding box center [684, 306] width 97 height 7
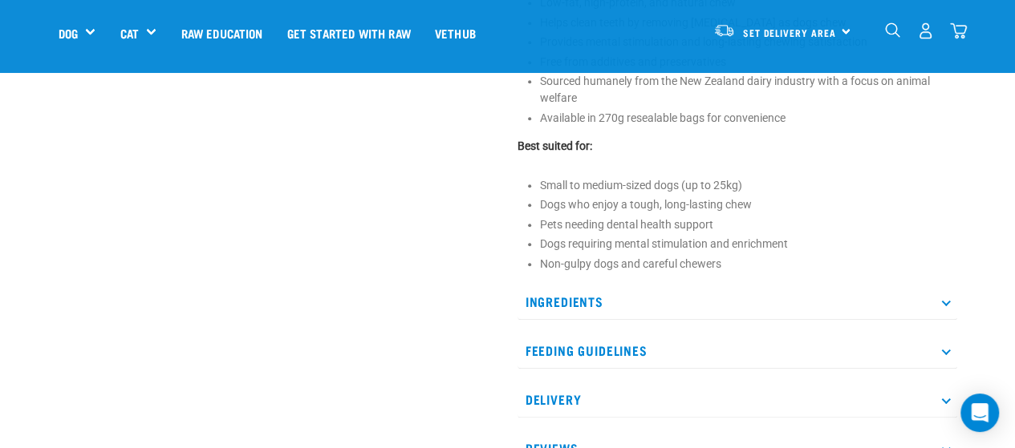
scroll to position [853, 0]
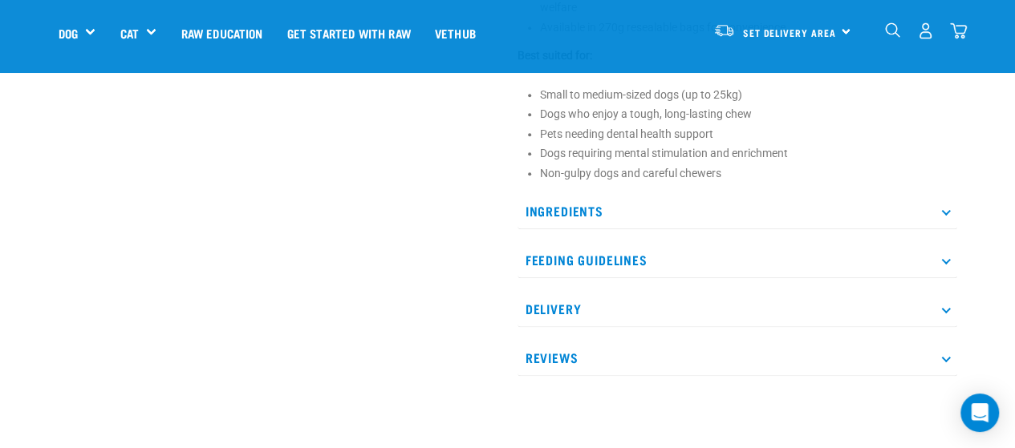
click at [642, 214] on p "Ingredients" at bounding box center [737, 211] width 440 height 36
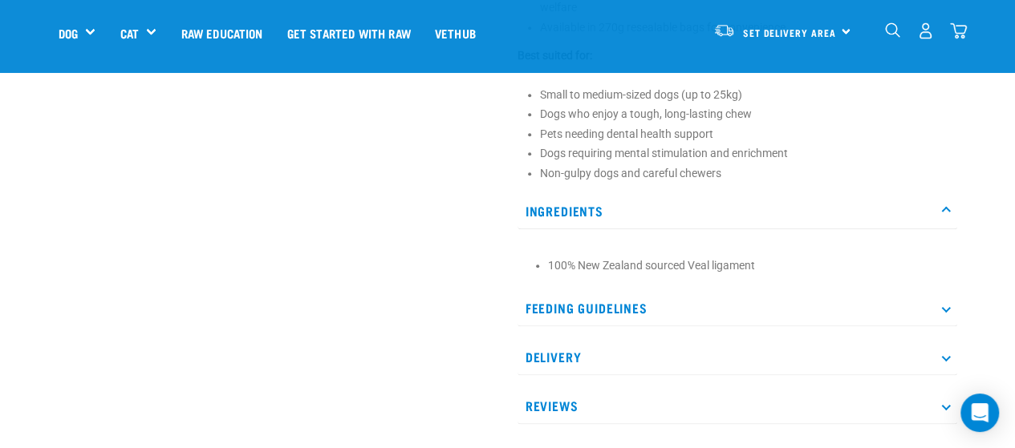
click at [642, 304] on p "Feeding Guidelines" at bounding box center [737, 308] width 440 height 36
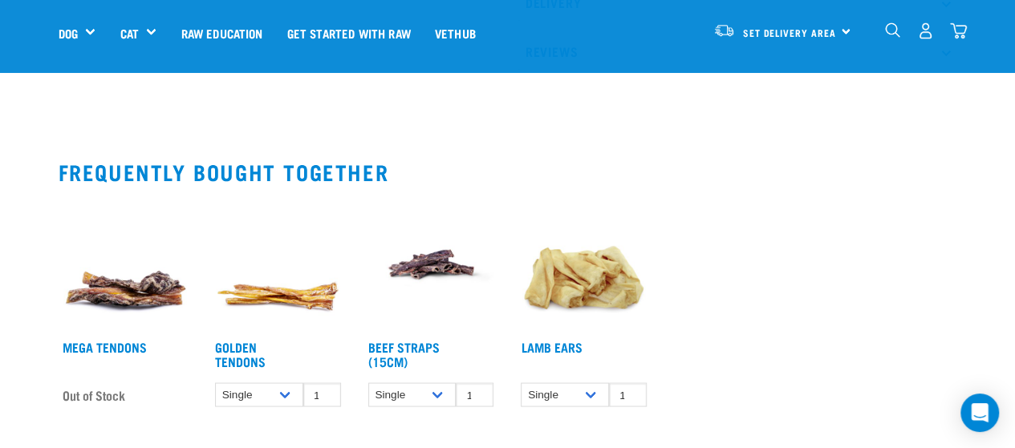
scroll to position [583, 0]
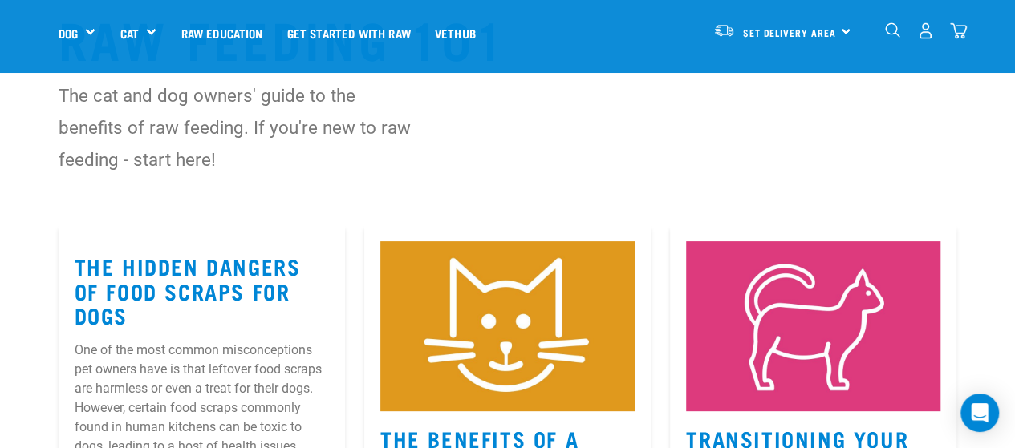
scroll to position [217, 0]
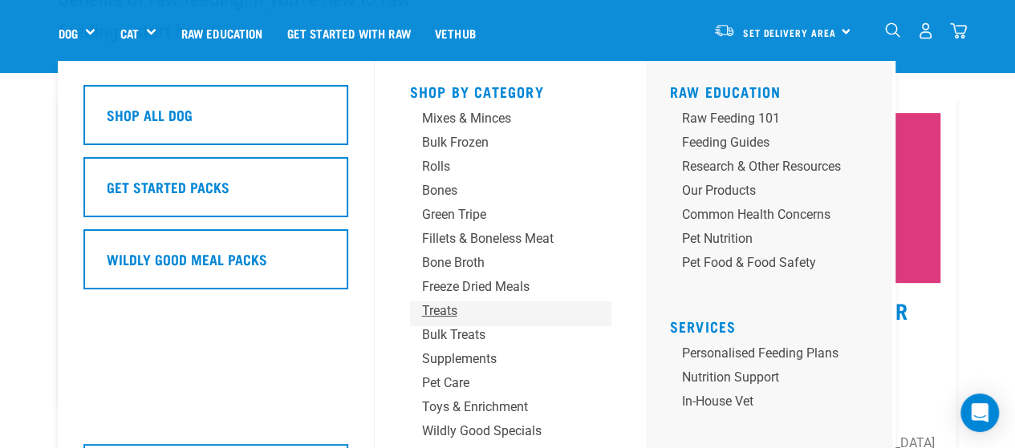
click at [438, 314] on div "Treats" at bounding box center [497, 311] width 150 height 19
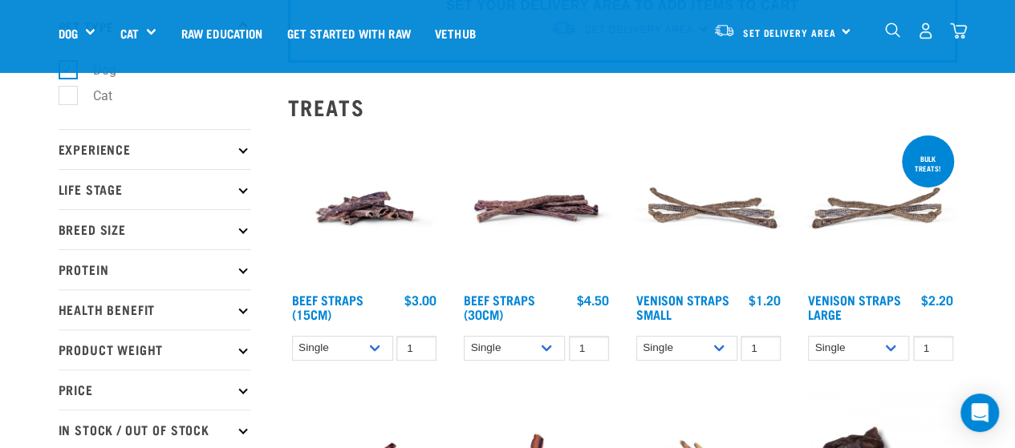
scroll to position [62, 0]
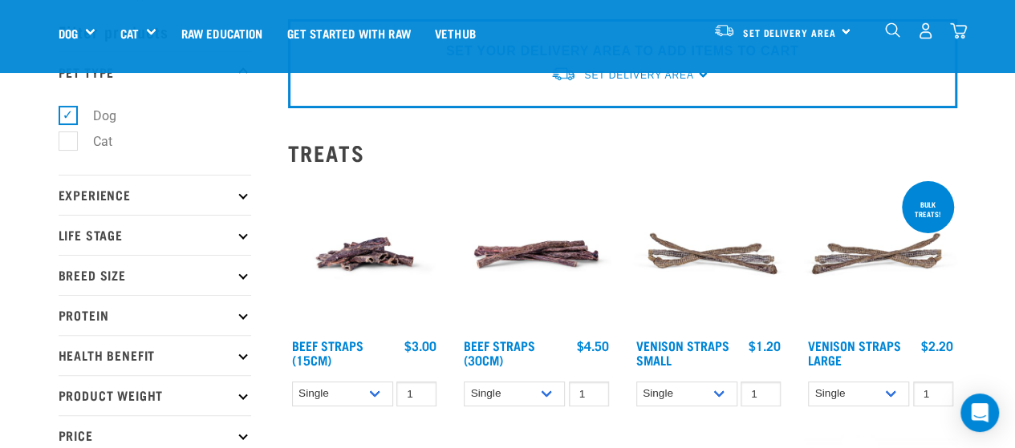
click at [168, 198] on p "Experience" at bounding box center [155, 195] width 193 height 40
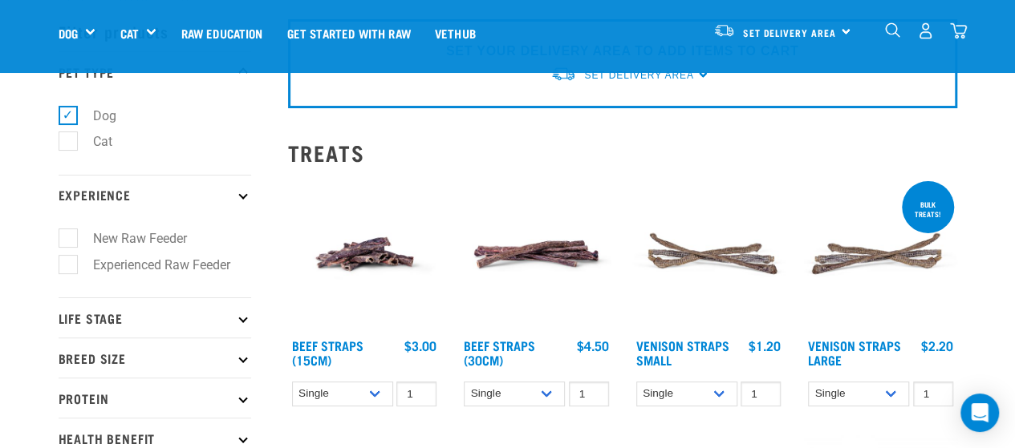
click at [67, 265] on label "Experienced Raw Feeder" at bounding box center [151, 265] width 169 height 20
click at [67, 265] on input "Experienced Raw Feeder" at bounding box center [64, 262] width 10 height 10
checkbox input "true"
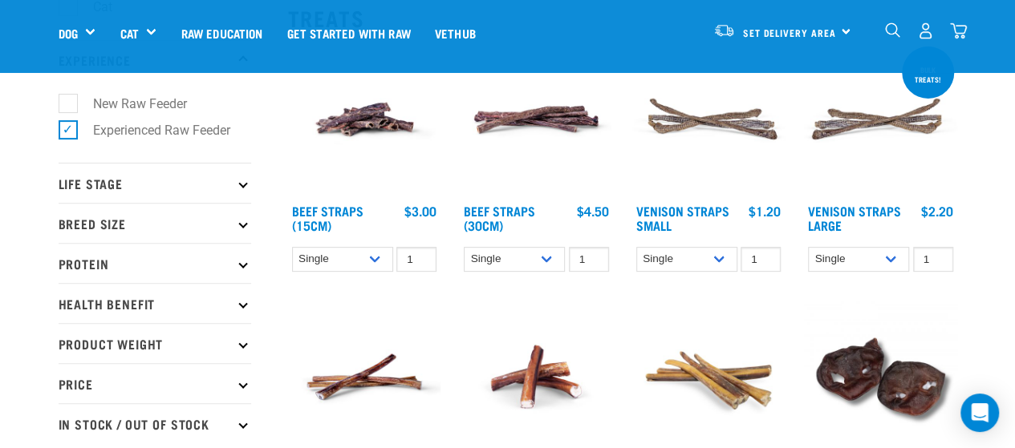
scroll to position [229, 0]
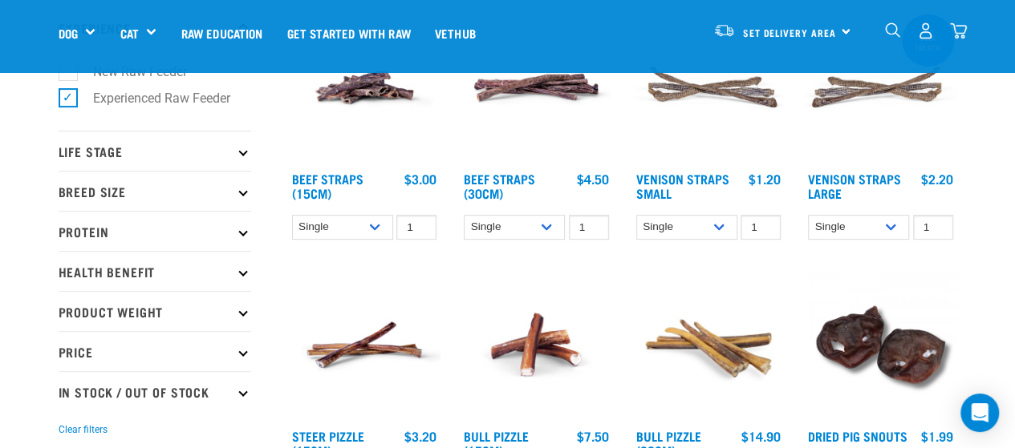
click at [168, 153] on p "Life Stage" at bounding box center [155, 151] width 193 height 40
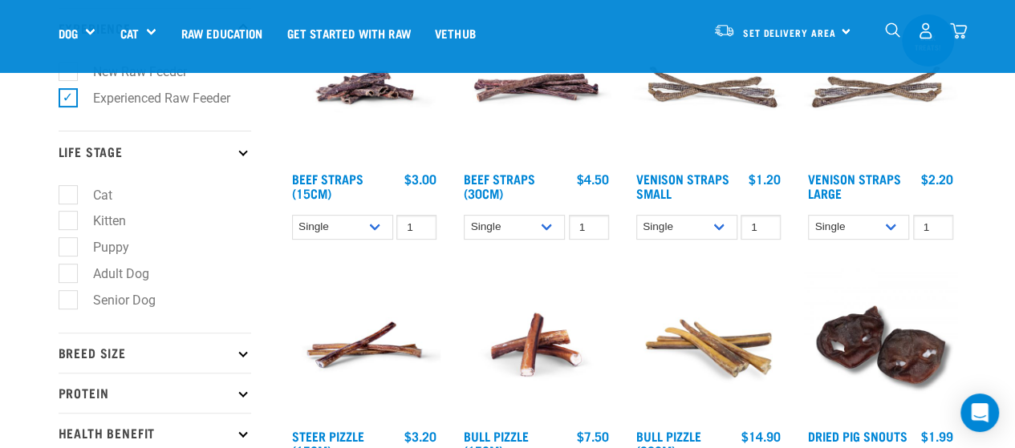
click at [69, 254] on label "Puppy" at bounding box center [101, 247] width 68 height 20
click at [69, 250] on input "Puppy" at bounding box center [64, 245] width 10 height 10
checkbox input "true"
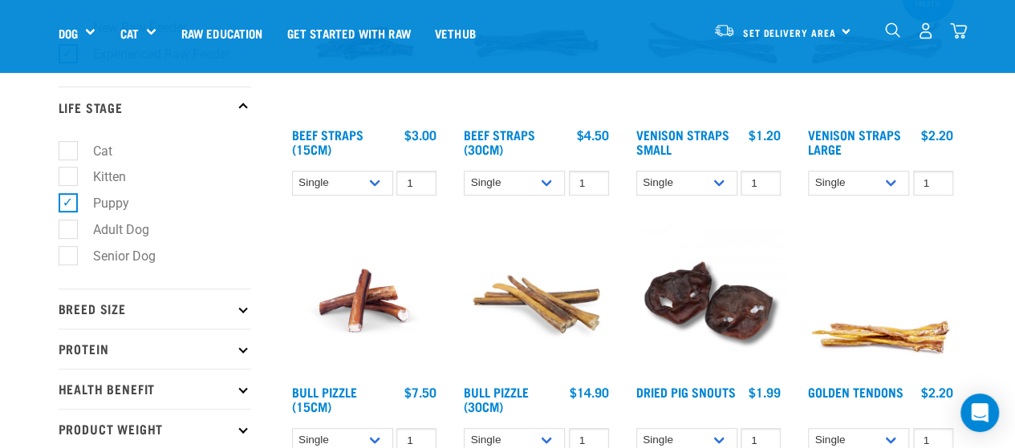
scroll to position [282, 0]
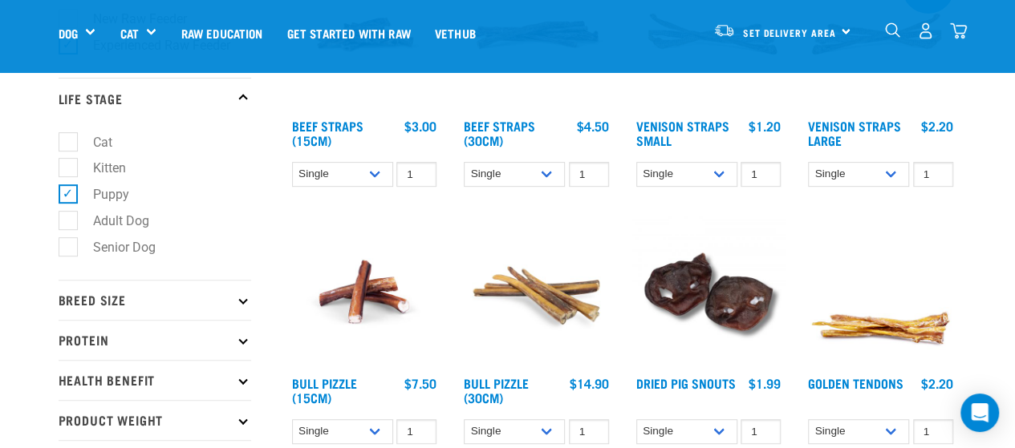
click at [69, 222] on label "Adult Dog" at bounding box center [111, 221] width 88 height 20
click at [69, 222] on input "Adult Dog" at bounding box center [64, 218] width 10 height 10
checkbox input "true"
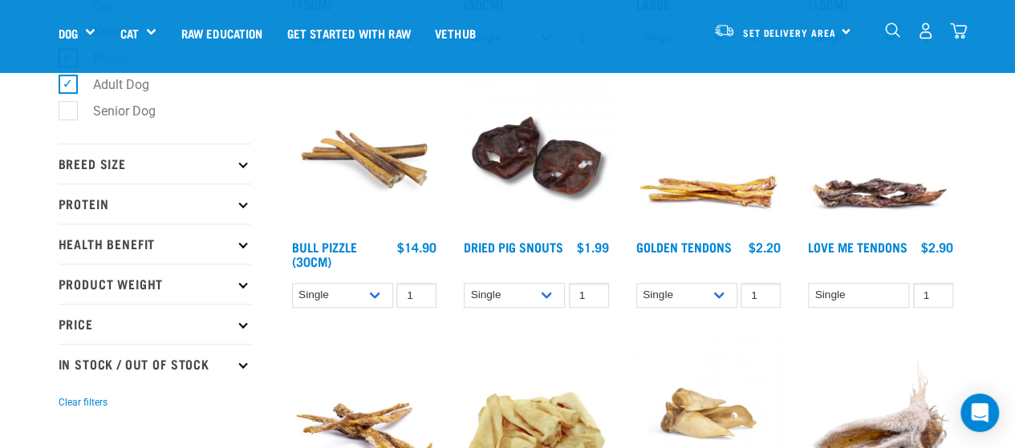
scroll to position [423, 0]
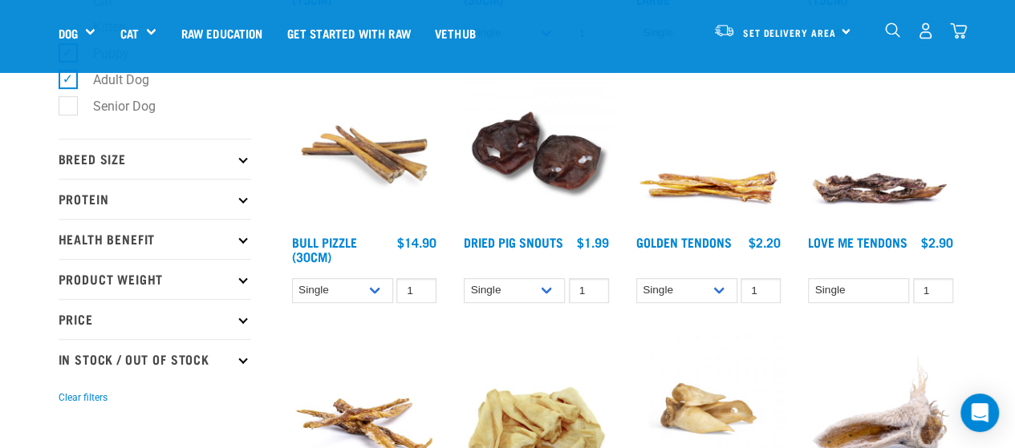
click at [160, 165] on p "Breed Size" at bounding box center [155, 159] width 193 height 40
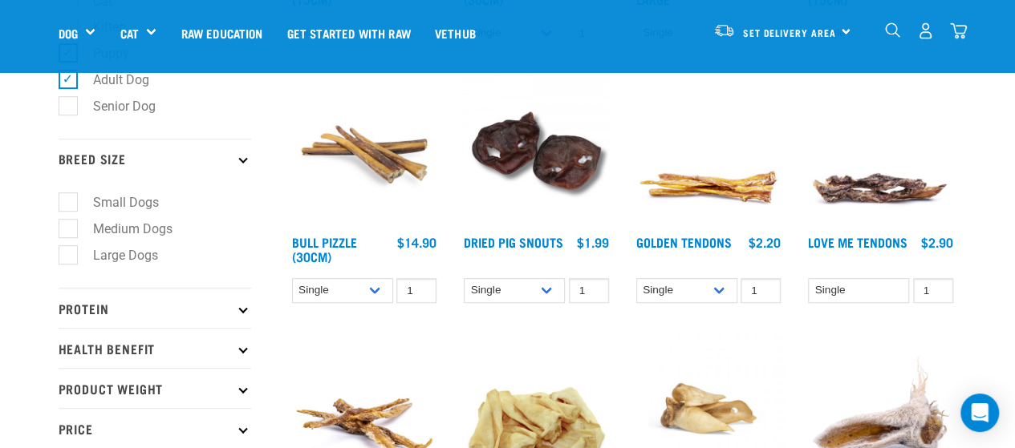
click at [73, 231] on label "Medium Dogs" at bounding box center [122, 229] width 111 height 20
click at [69, 231] on input "Medium Dogs" at bounding box center [64, 226] width 10 height 10
checkbox input "true"
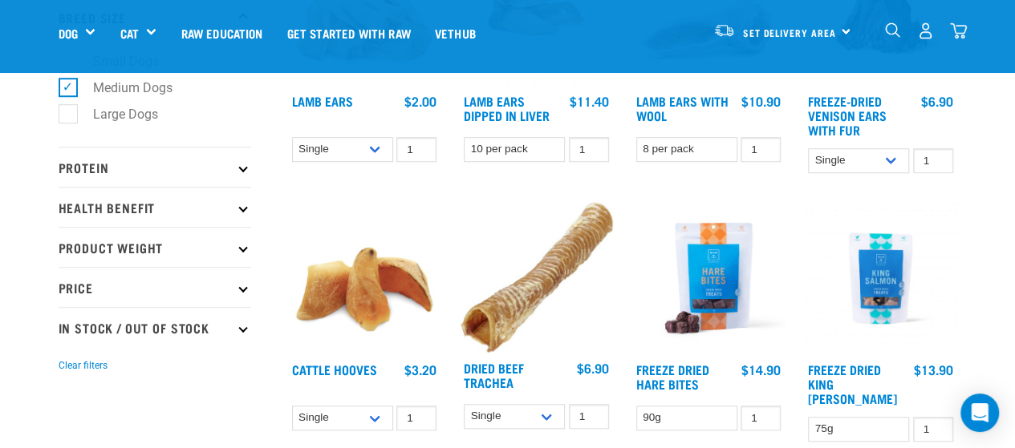
scroll to position [578, 0]
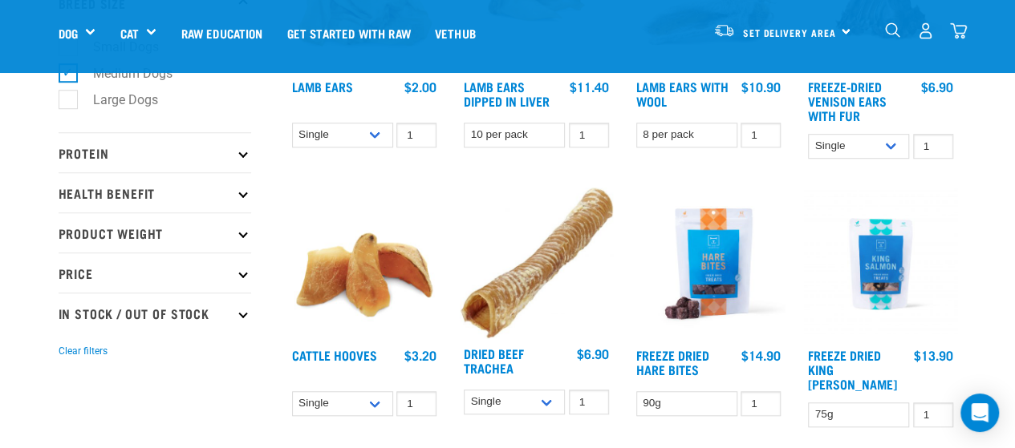
click at [168, 197] on p "Health Benefit" at bounding box center [155, 192] width 193 height 40
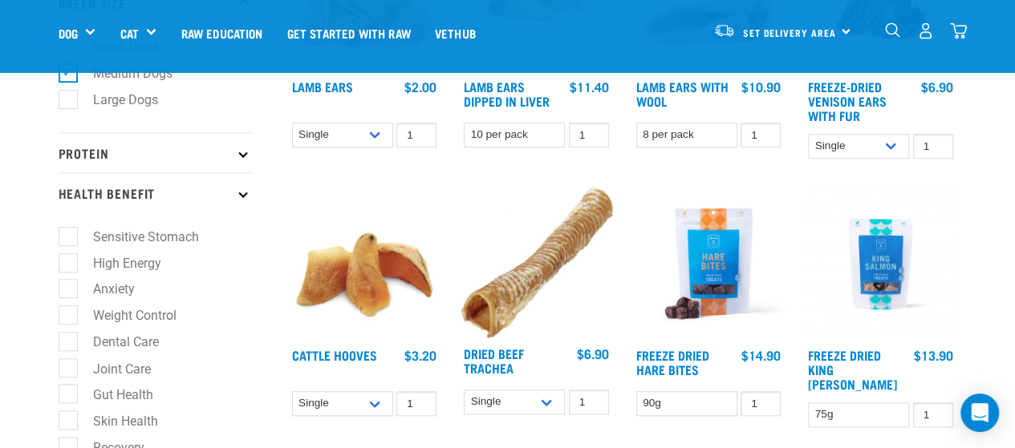
click at [69, 344] on label "Dental Care" at bounding box center [116, 342] width 98 height 20
click at [69, 344] on input "Dental Care" at bounding box center [64, 339] width 10 height 10
checkbox input "true"
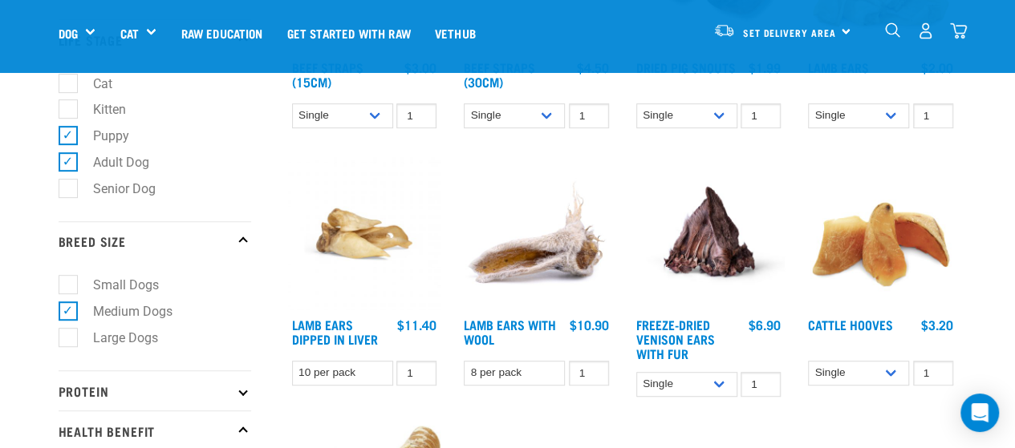
scroll to position [293, 0]
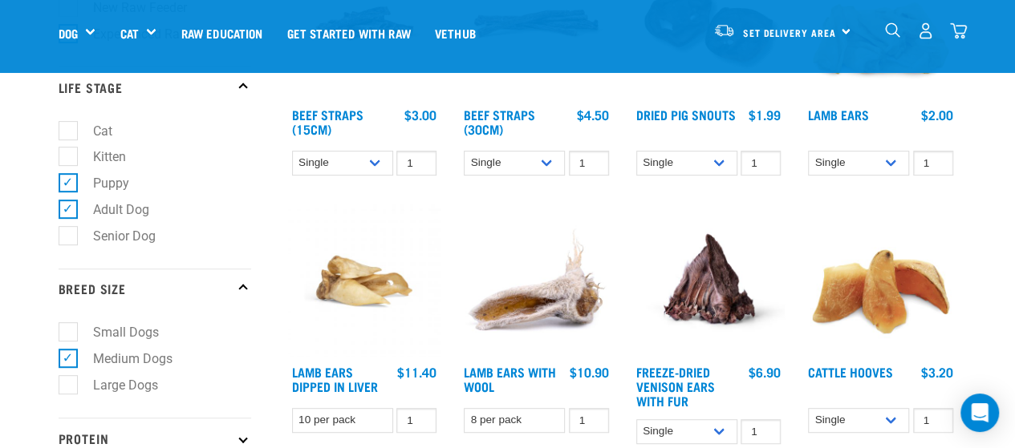
click at [67, 211] on label "Adult Dog" at bounding box center [111, 210] width 88 height 20
click at [65, 211] on input "Adult Dog" at bounding box center [64, 206] width 10 height 10
checkbox input "false"
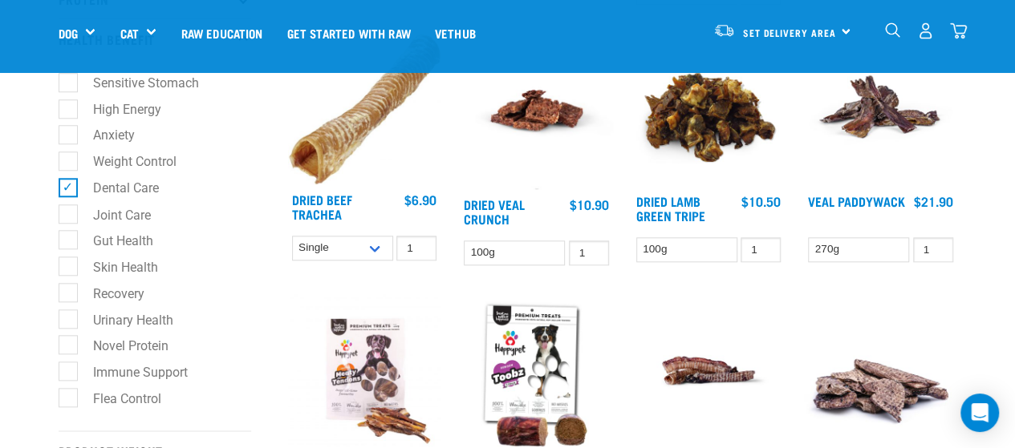
scroll to position [765, 0]
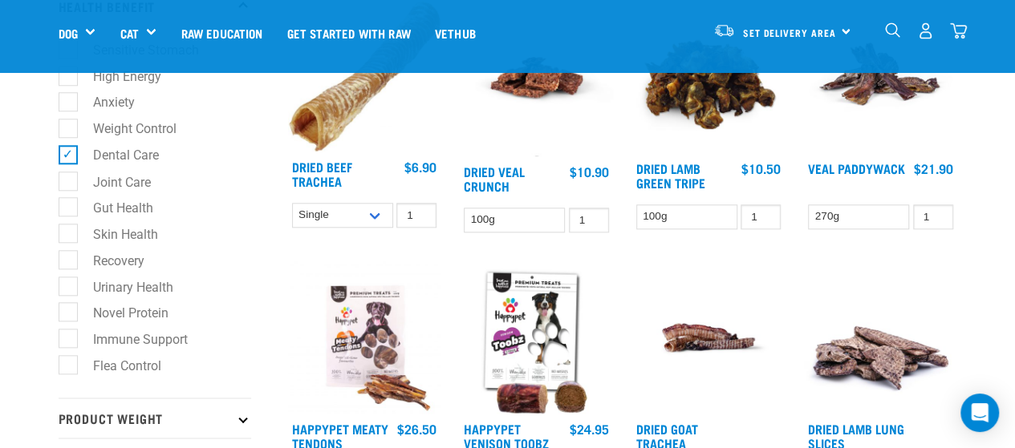
click at [71, 156] on label "Dental Care" at bounding box center [116, 155] width 98 height 20
click at [69, 156] on input "Dental Care" at bounding box center [64, 152] width 10 height 10
checkbox input "false"
